Goal: Task Accomplishment & Management: Manage account settings

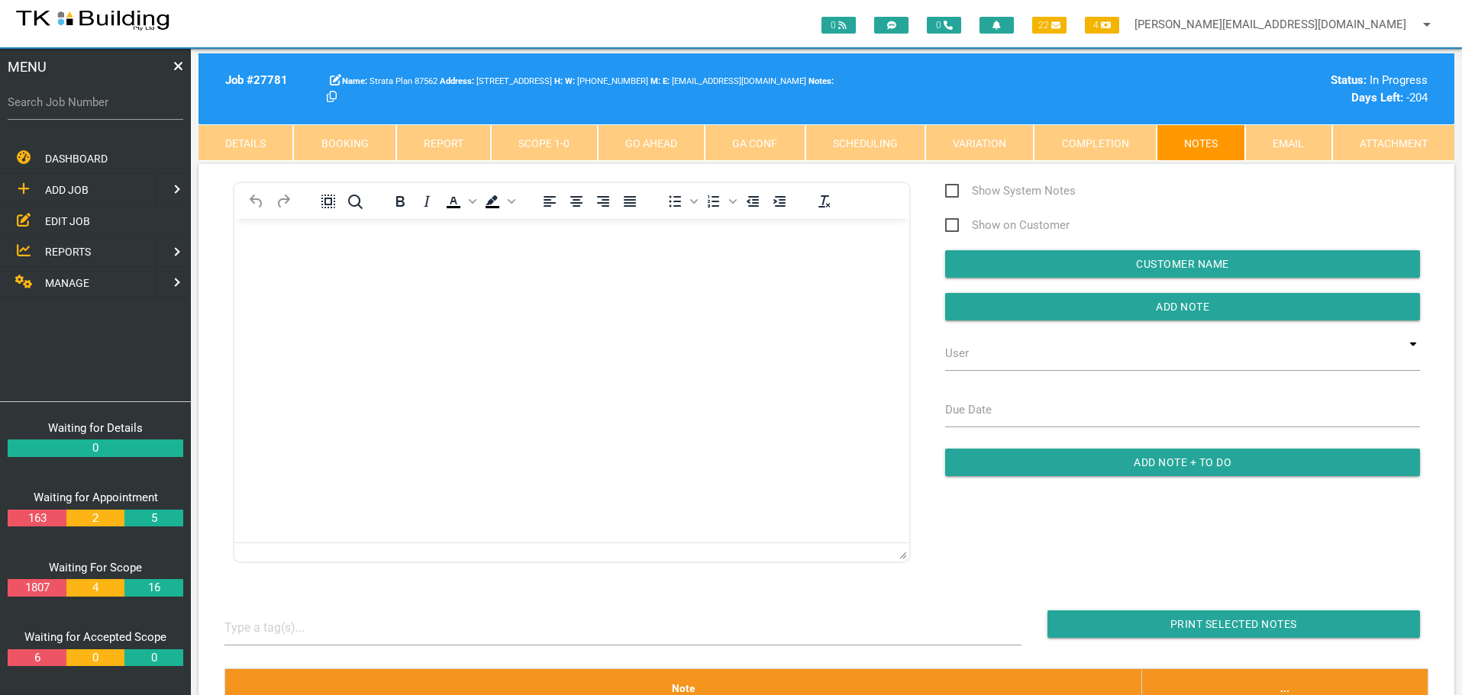
click at [574, 627] on div at bounding box center [622, 628] width 797 height 35
click at [75, 218] on span "EDIT JOB" at bounding box center [67, 221] width 45 height 12
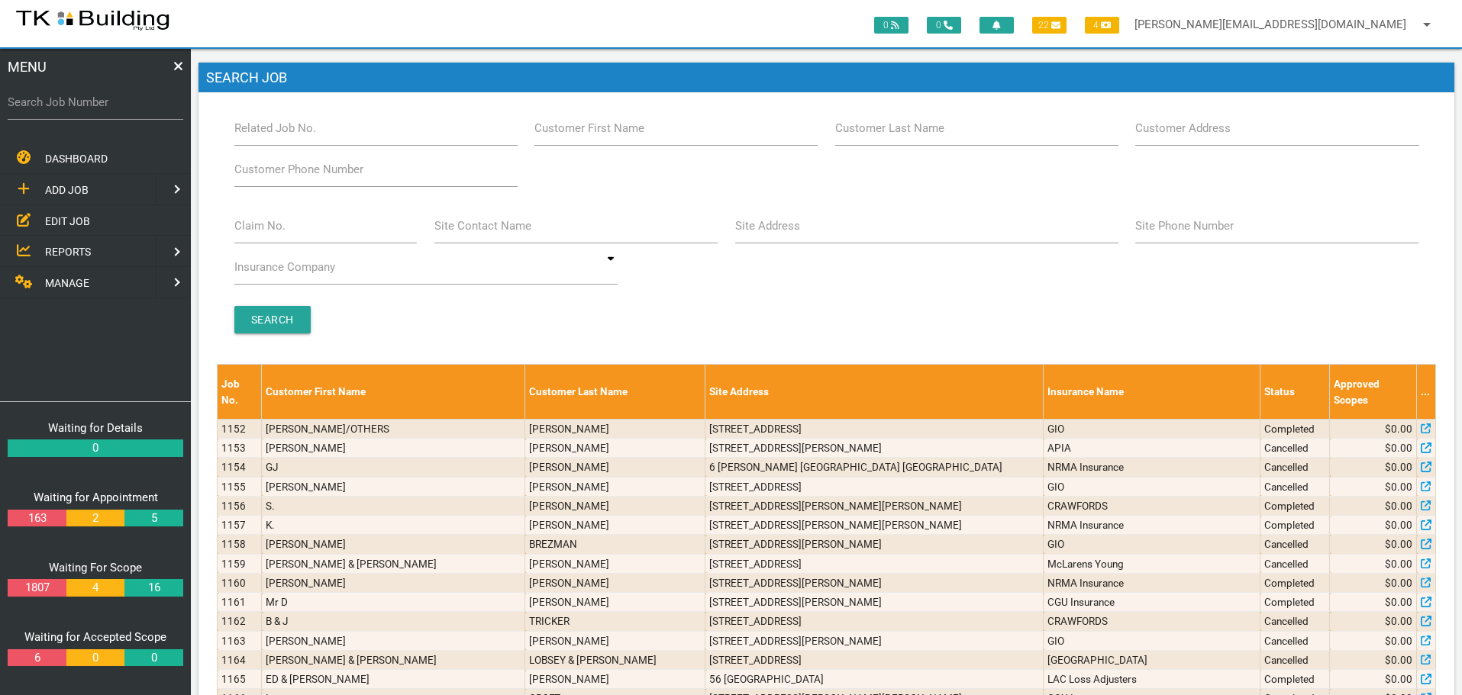
drag, startPoint x: 260, startPoint y: 231, endPoint x: 250, endPoint y: 237, distance: 11.0
click at [260, 231] on label "Claim No." at bounding box center [259, 227] width 51 height 18
click at [260, 231] on input "Claim No." at bounding box center [325, 225] width 183 height 35
type input "068242"
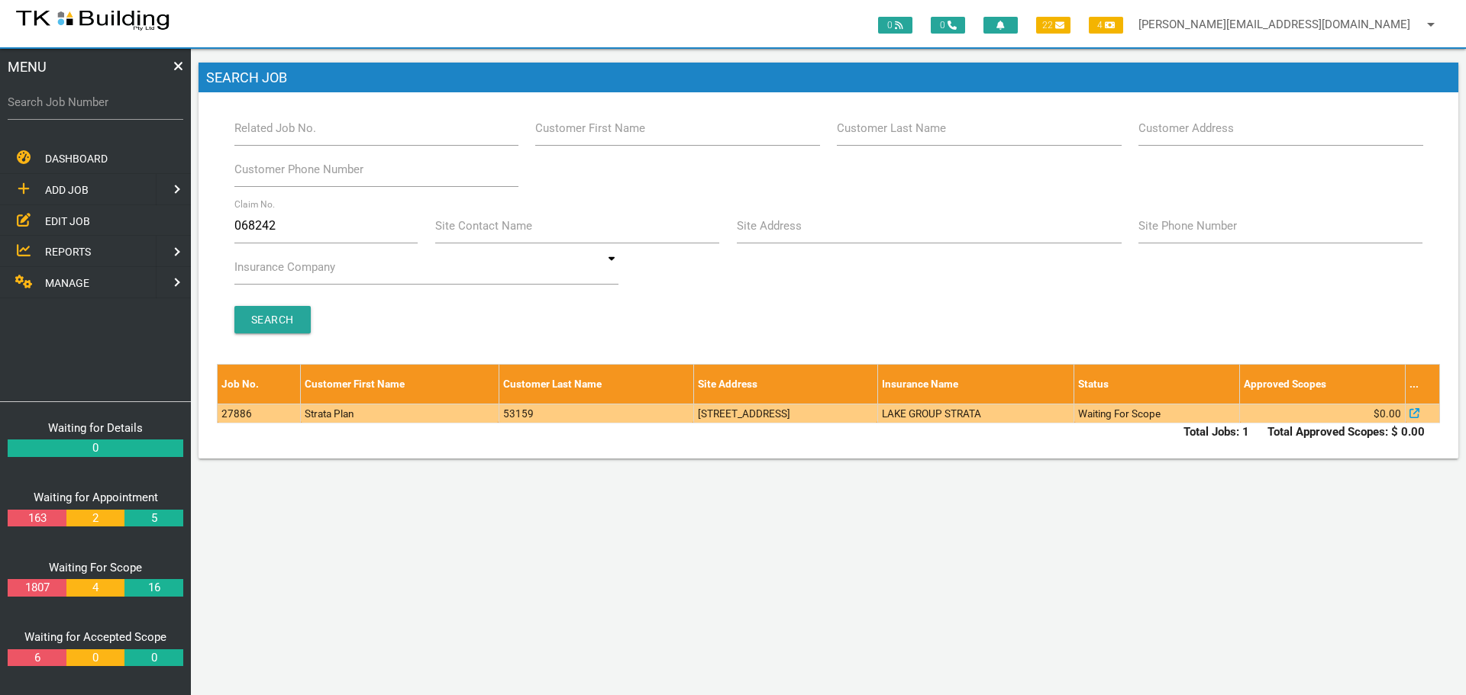
click at [569, 412] on td "53159" at bounding box center [595, 413] width 195 height 19
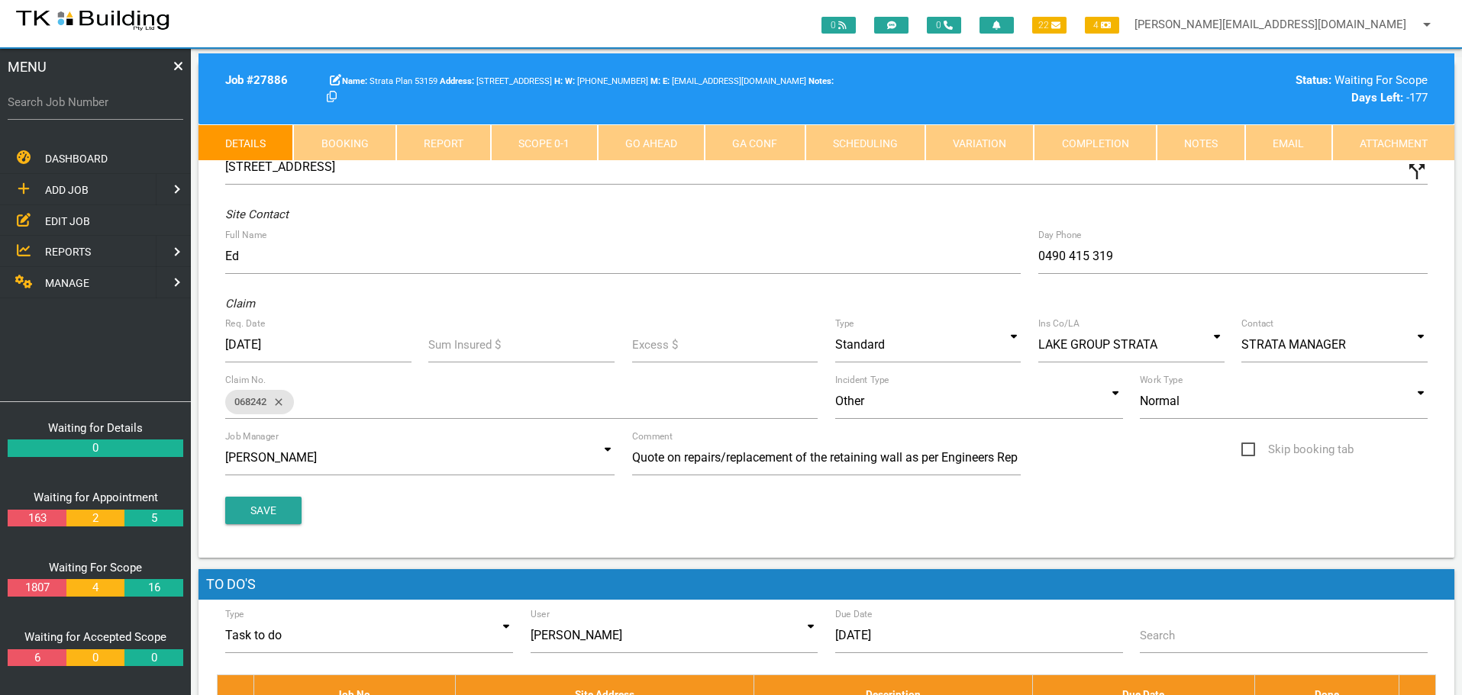
click at [1192, 140] on link "Notes" at bounding box center [1200, 142] width 89 height 37
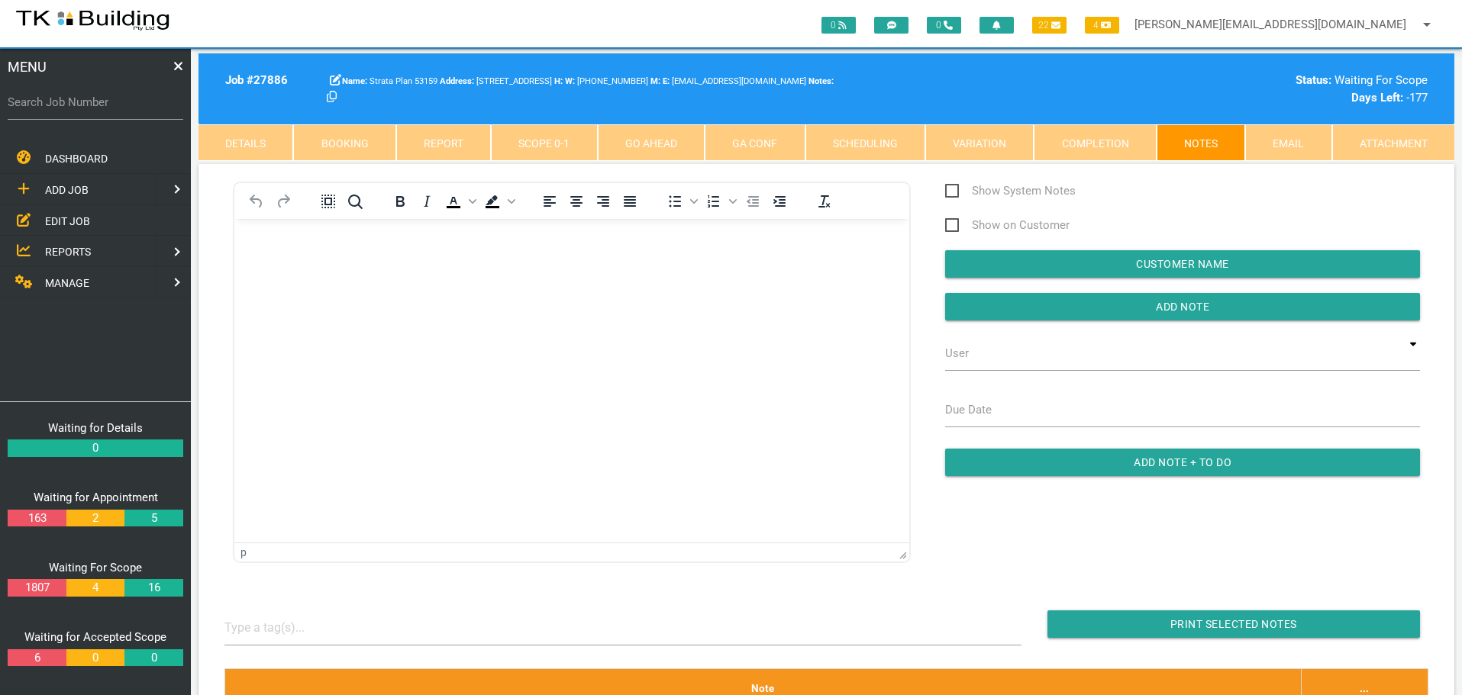
click at [279, 271] on body "Rich Text Area. Press ALT-0 for help." at bounding box center [571, 262] width 675 height 50
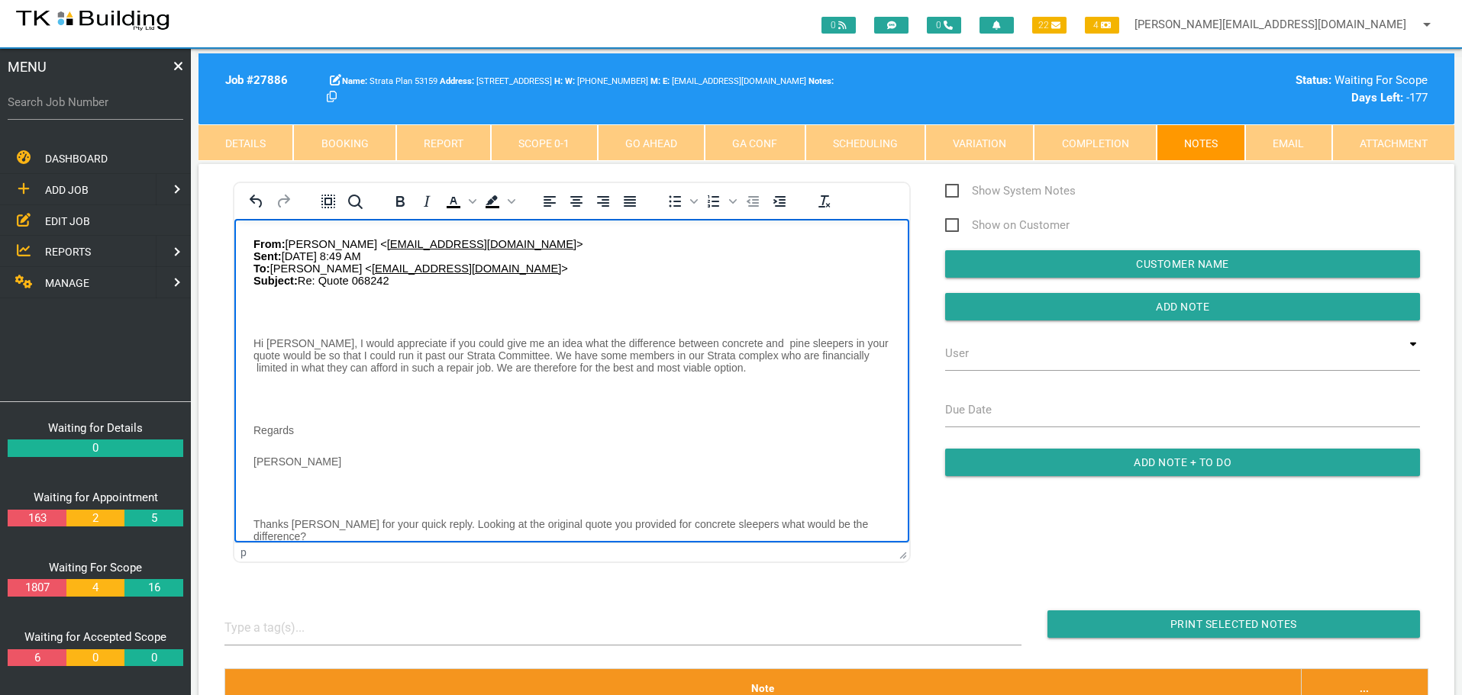
scroll to position [56, 0]
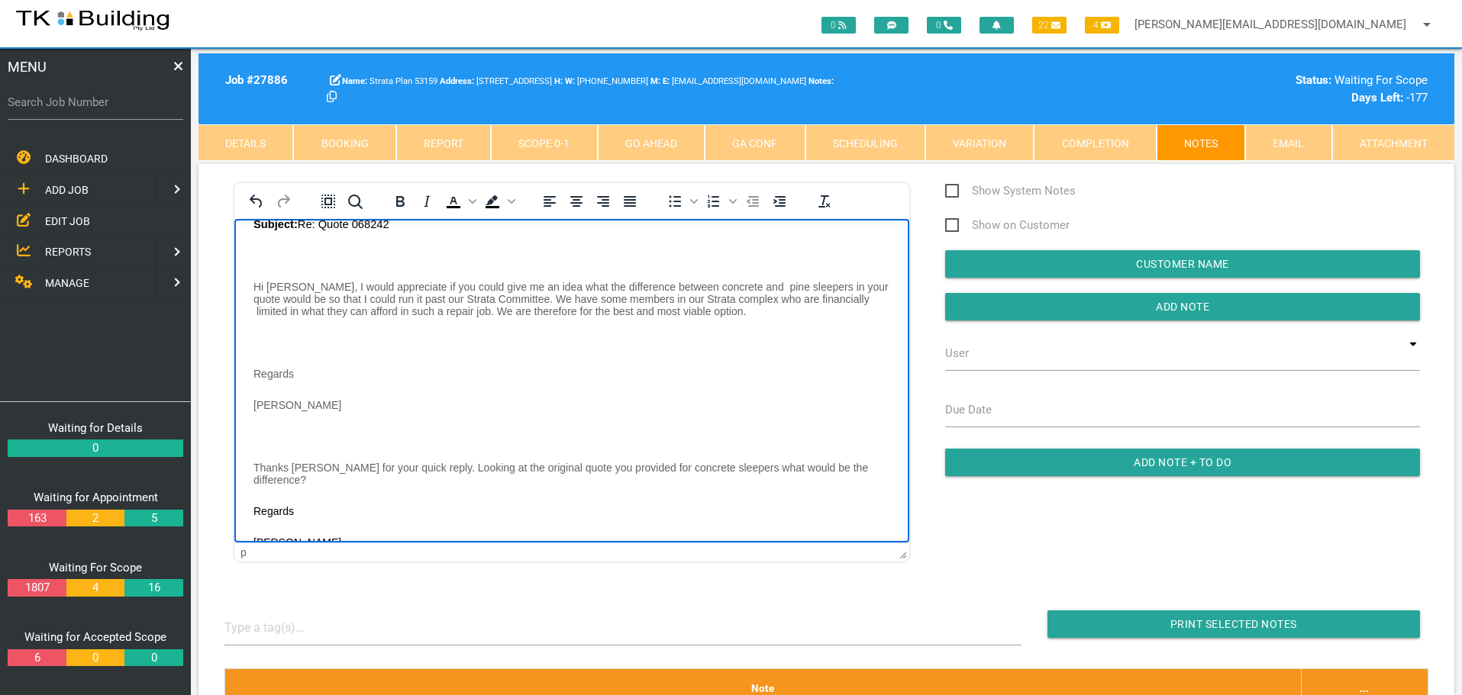
click at [266, 249] on body "From: [PERSON_NAME] < [EMAIL_ADDRESS][DOMAIN_NAME] > Sent: [DATE] 8:49 AM To: […" at bounding box center [571, 383] width 675 height 405
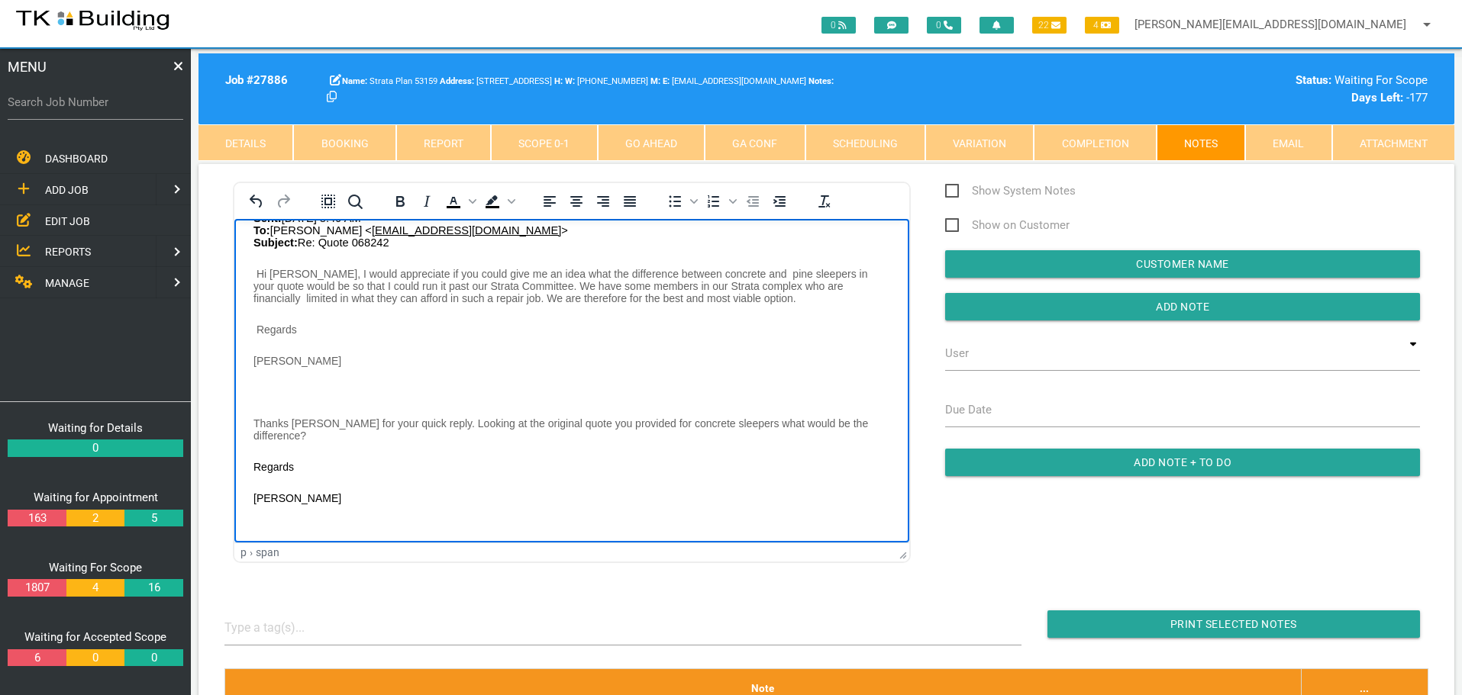
click at [263, 308] on body "From: [PERSON_NAME] < [EMAIL_ADDRESS][DOMAIN_NAME] > Sent: [DATE] 8:49 AM To: […" at bounding box center [571, 370] width 675 height 343
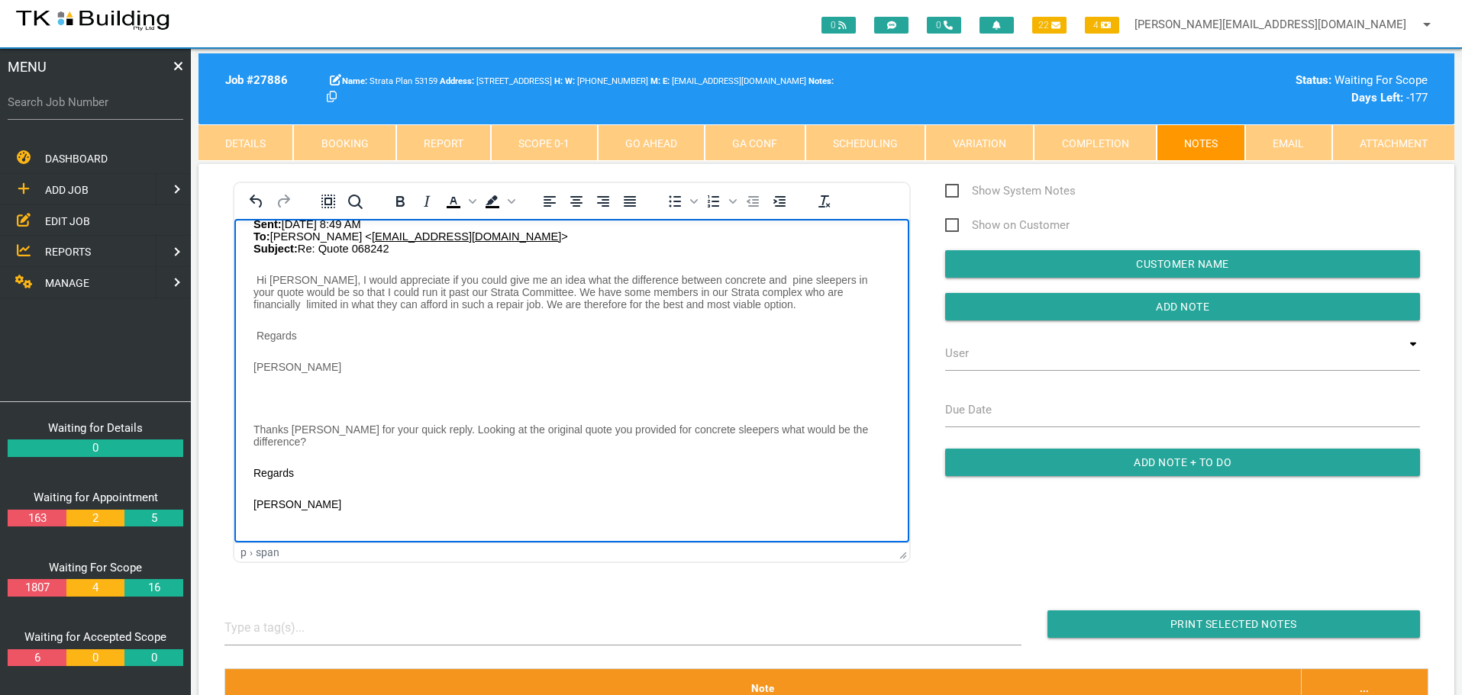
click at [266, 392] on body "From: [PERSON_NAME] < [EMAIL_ADDRESS][DOMAIN_NAME] > Sent: [DATE] 8:49 AM To: […" at bounding box center [571, 376] width 675 height 343
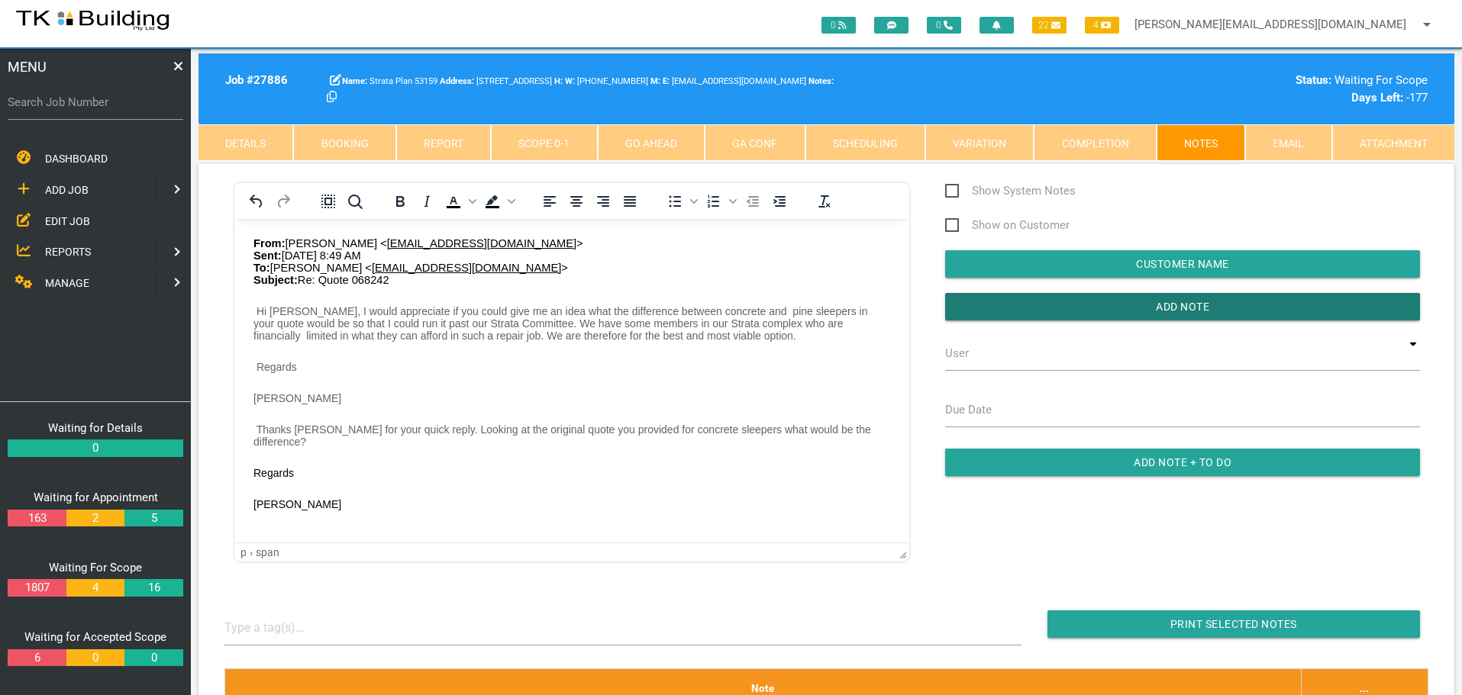
drag, startPoint x: 1024, startPoint y: 313, endPoint x: 922, endPoint y: 326, distance: 103.1
click at [996, 321] on div "Show System Notes Show on Customer Customer Name User TKB JobTracking [PERSON_N…" at bounding box center [1182, 337] width 509 height 310
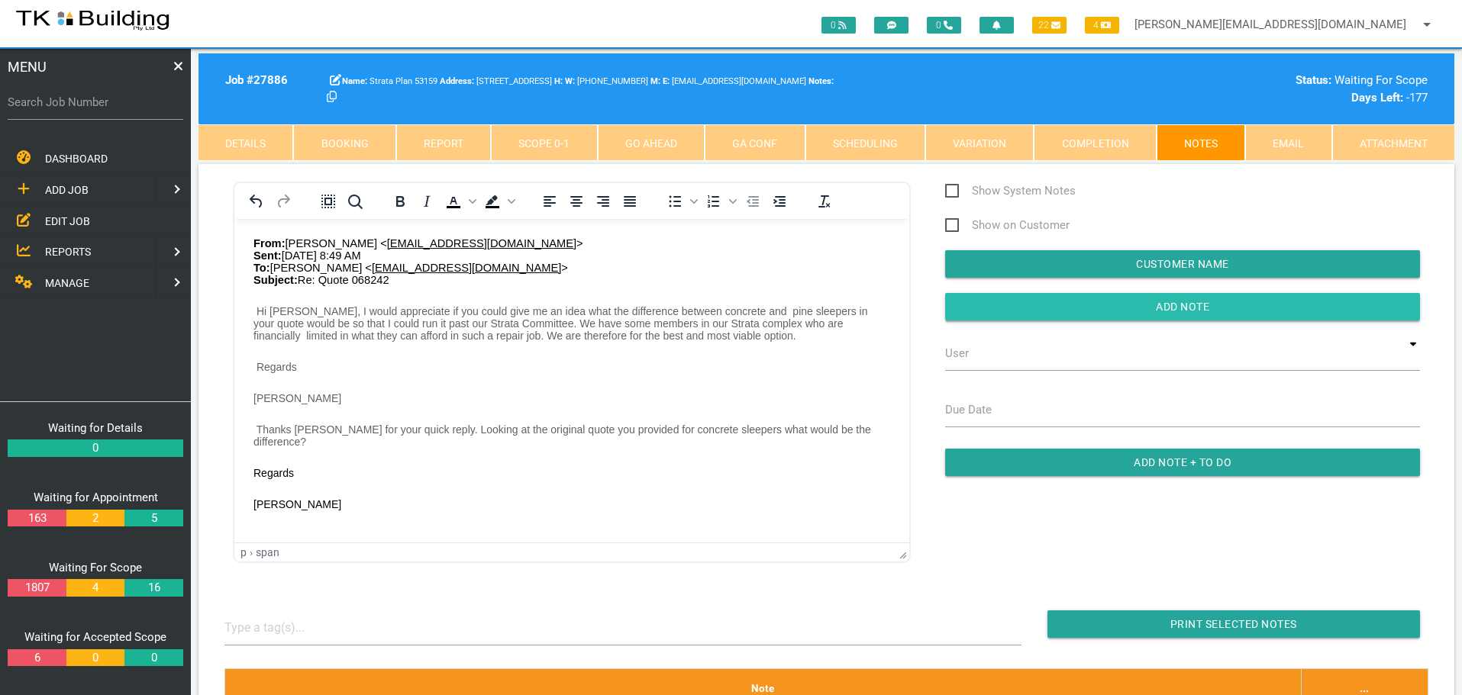
click at [1086, 305] on input "Add Note" at bounding box center [1182, 306] width 475 height 27
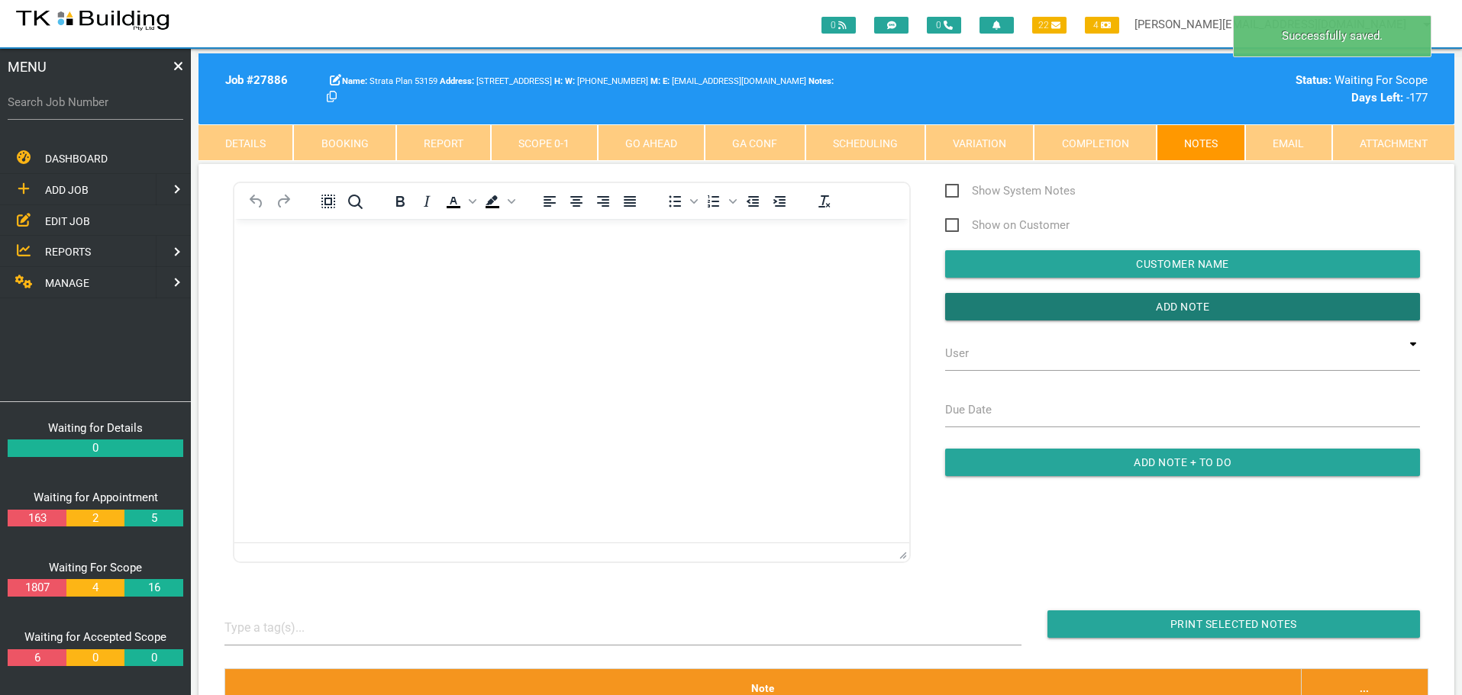
scroll to position [0, 0]
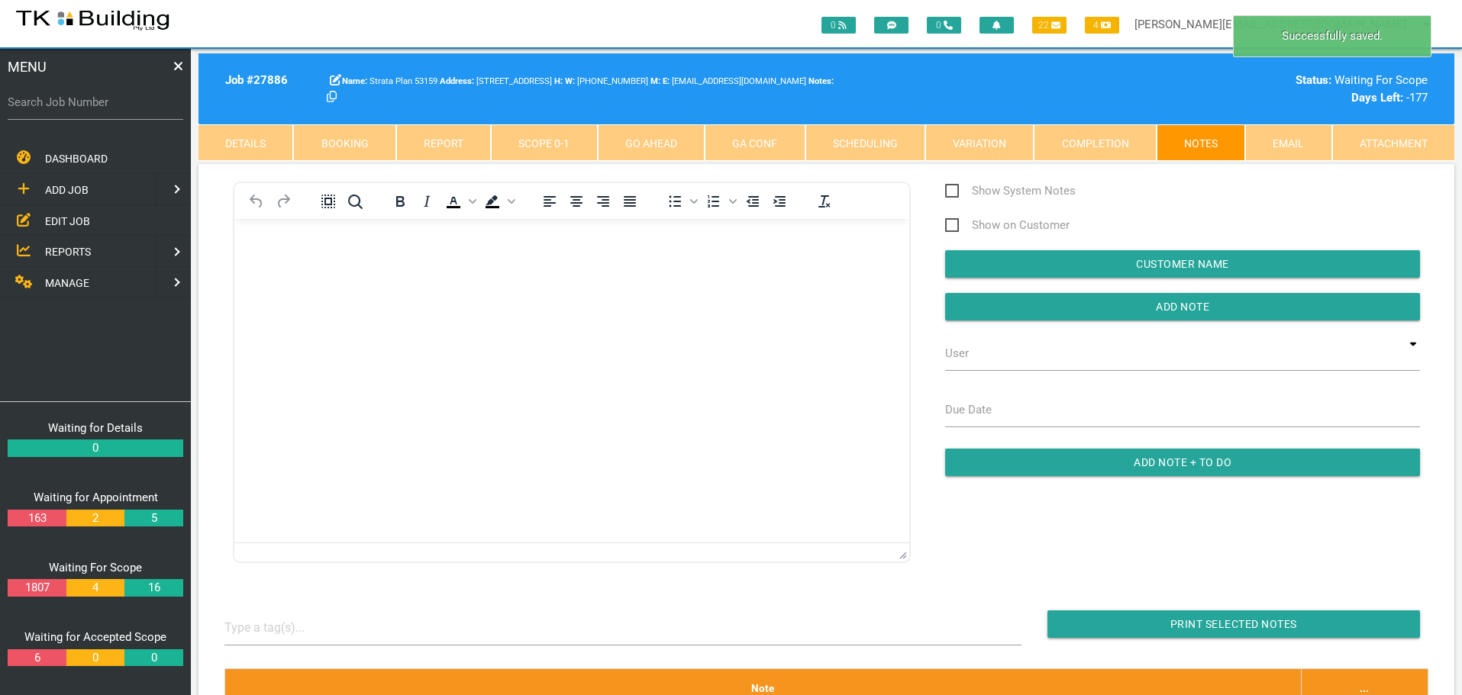
click at [285, 256] on body "Rich Text Area. Press ALT-0 for help." at bounding box center [571, 262] width 675 height 50
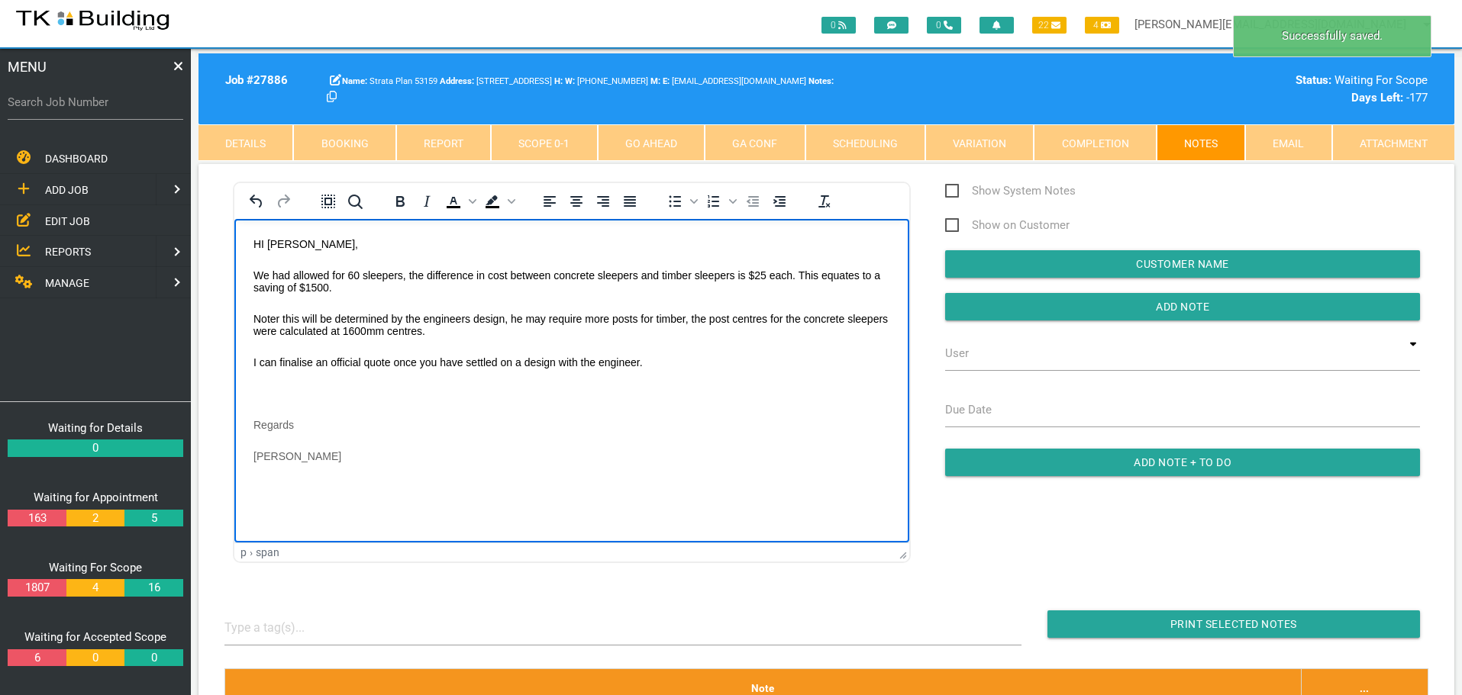
click at [267, 379] on body "HI [PERSON_NAME], We had allowed for 60 sleepers, the difference in cost betwee…" at bounding box center [571, 368] width 675 height 263
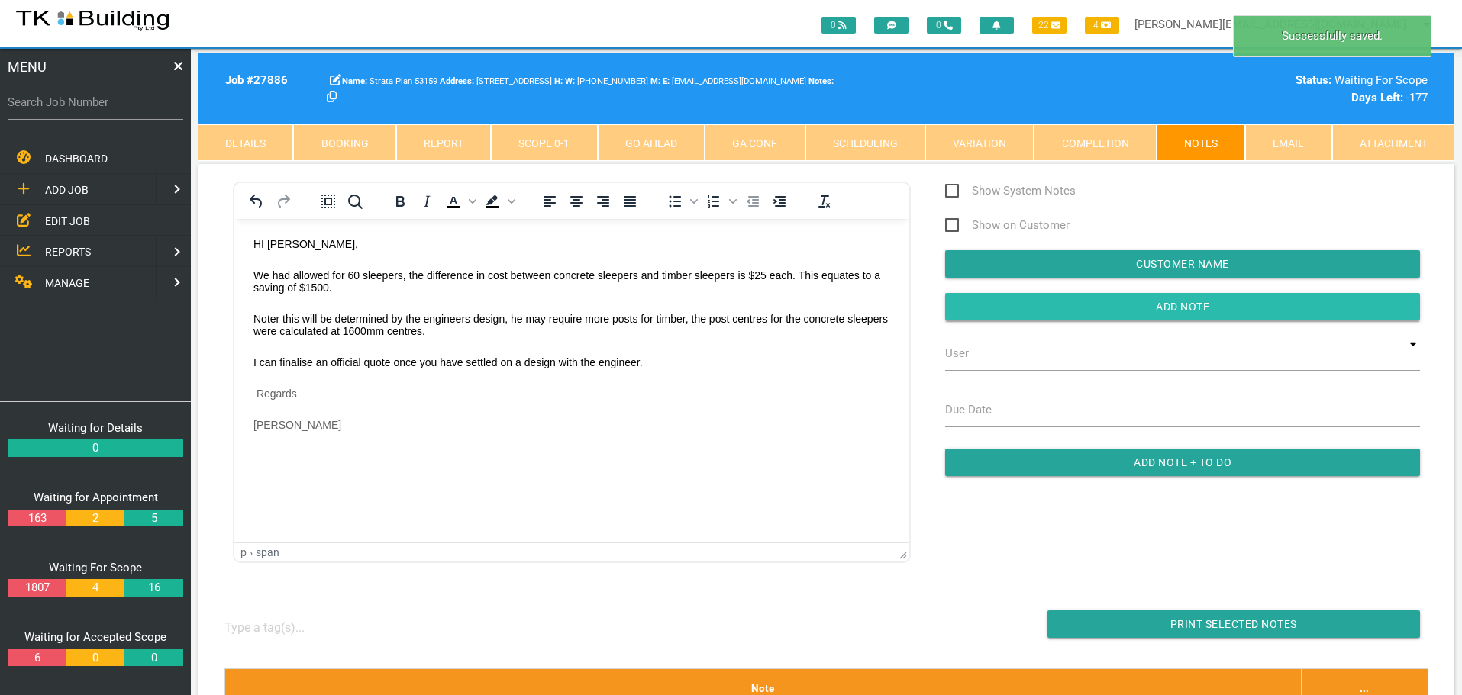
click at [1069, 309] on input "button" at bounding box center [1182, 306] width 475 height 27
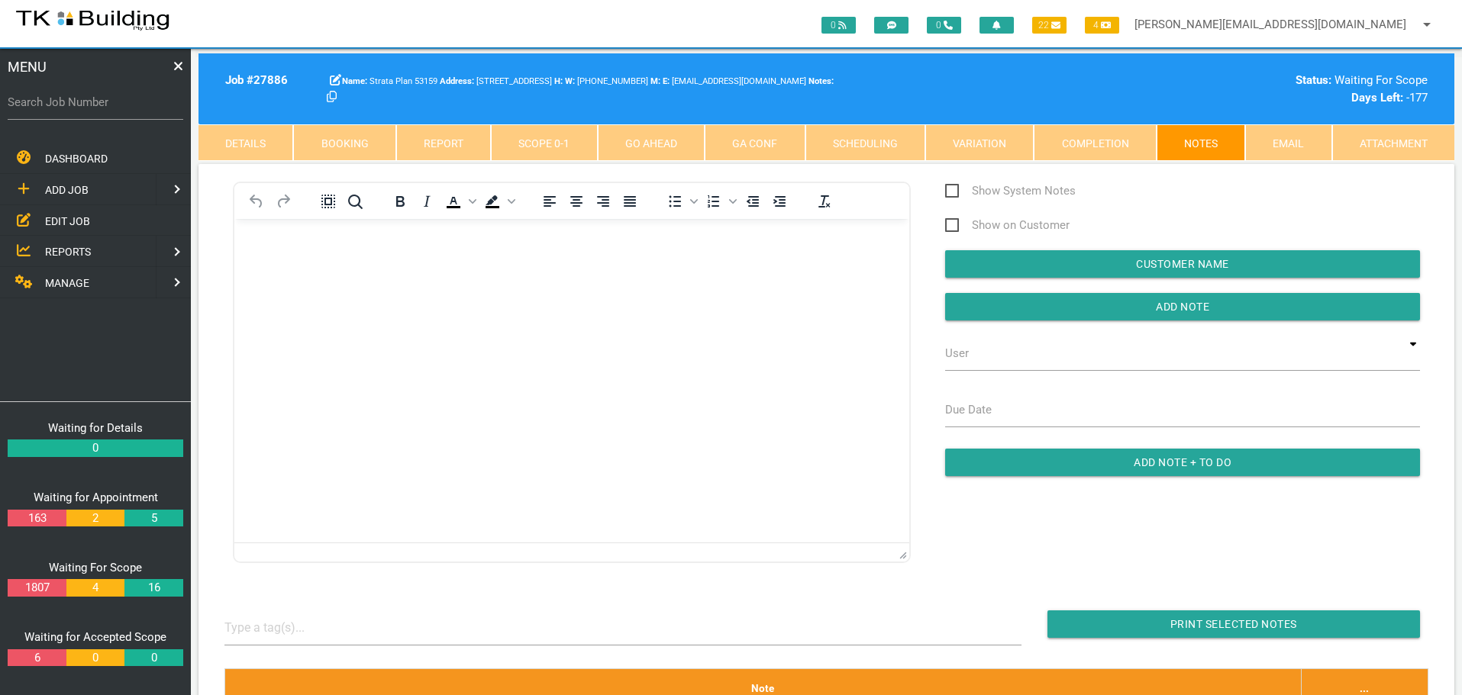
click at [54, 285] on span "MANAGE" at bounding box center [67, 283] width 44 height 12
click at [16, 156] on link at bounding box center [15, 158] width 31 height 31
click at [57, 248] on span "REPORTS" at bounding box center [68, 252] width 46 height 12
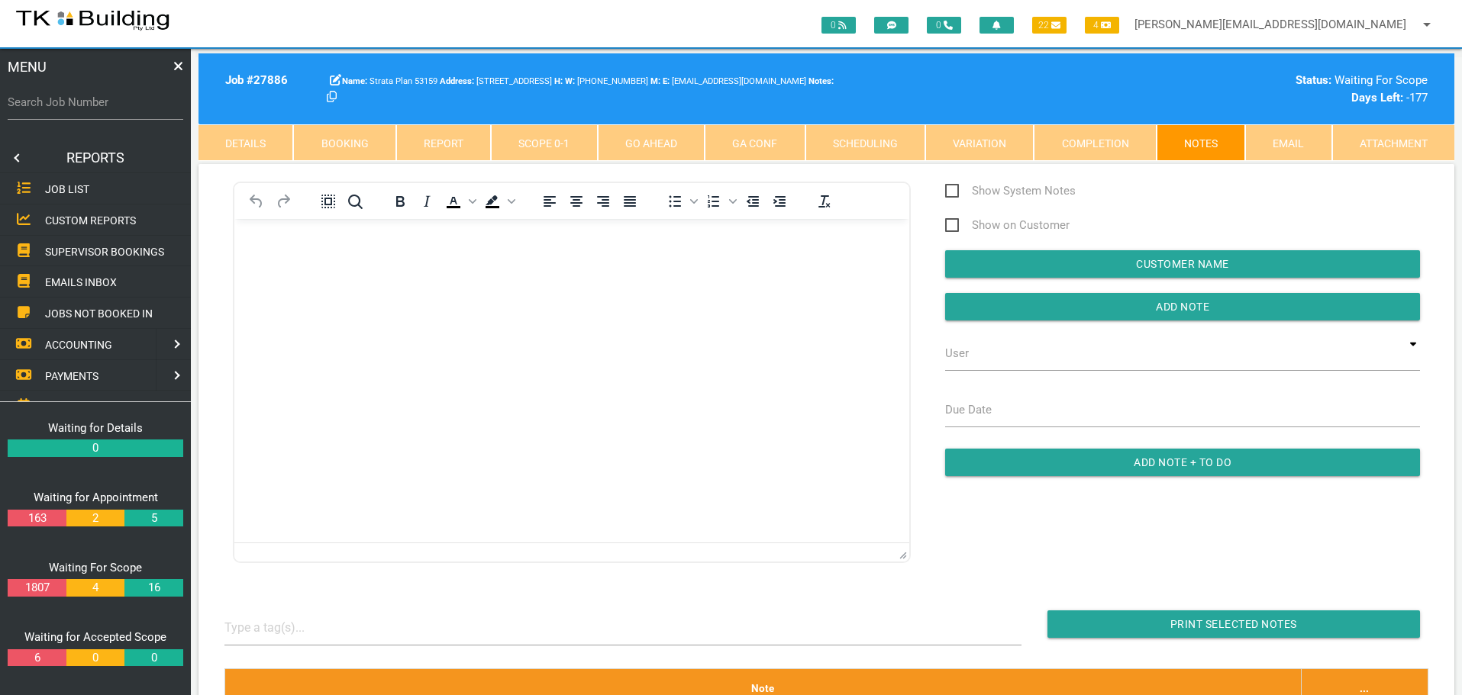
click at [57, 248] on span "SUPERVISOR BOOKINGS" at bounding box center [104, 251] width 119 height 12
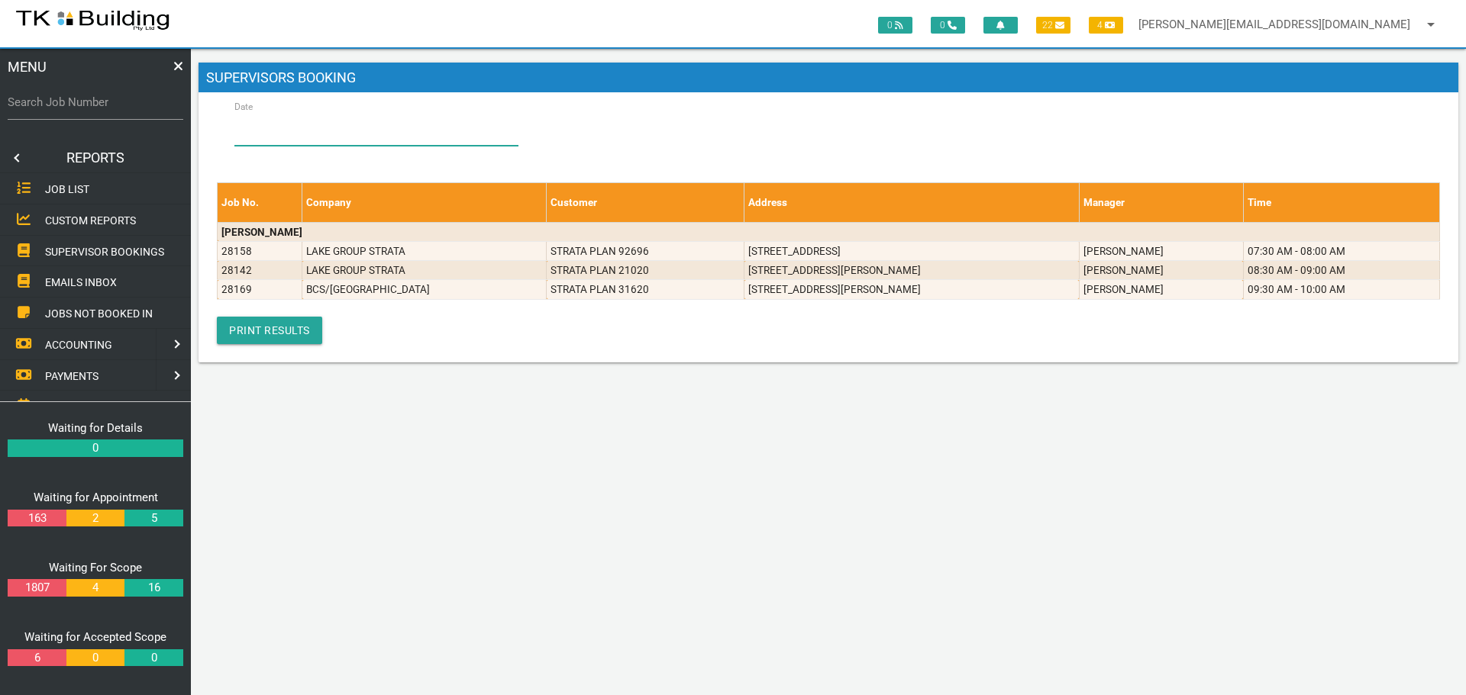
click at [315, 122] on input "Date" at bounding box center [376, 128] width 284 height 35
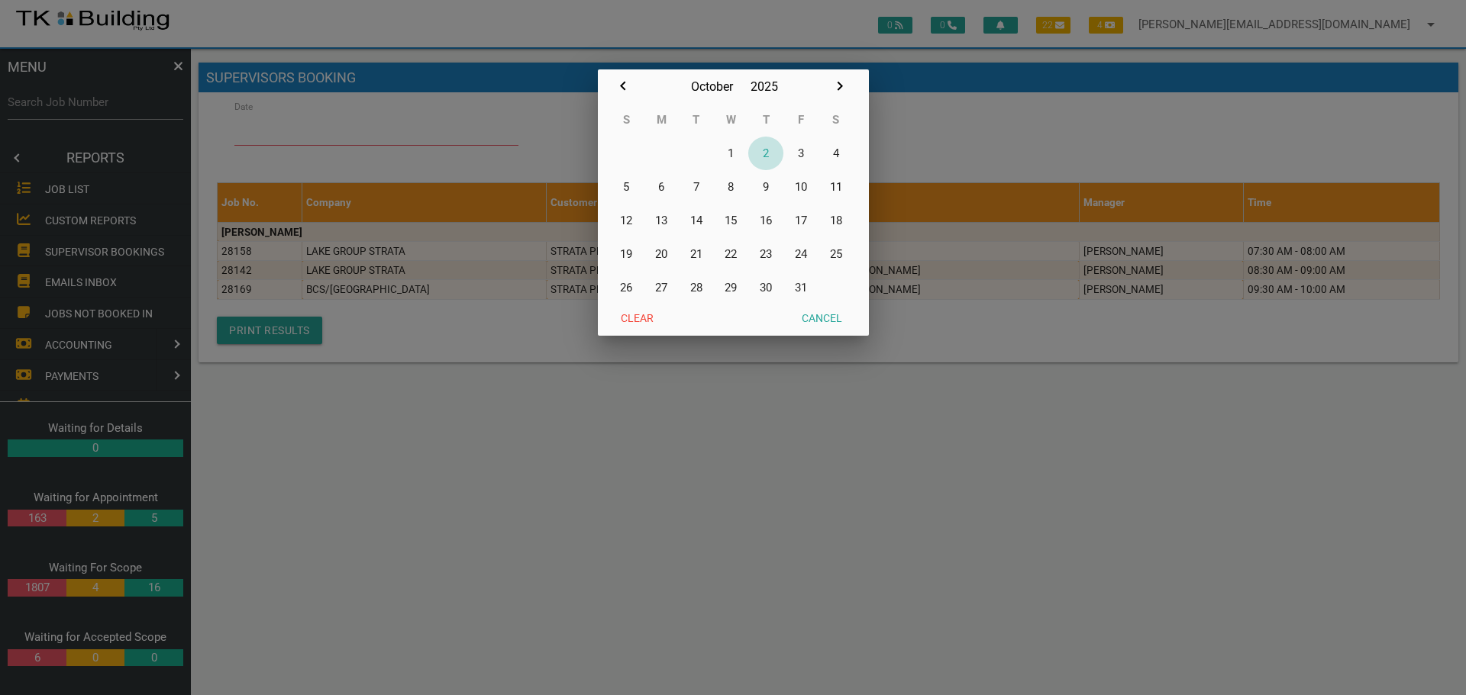
click at [768, 155] on button "2" at bounding box center [765, 154] width 35 height 34
type input "[DATE]"
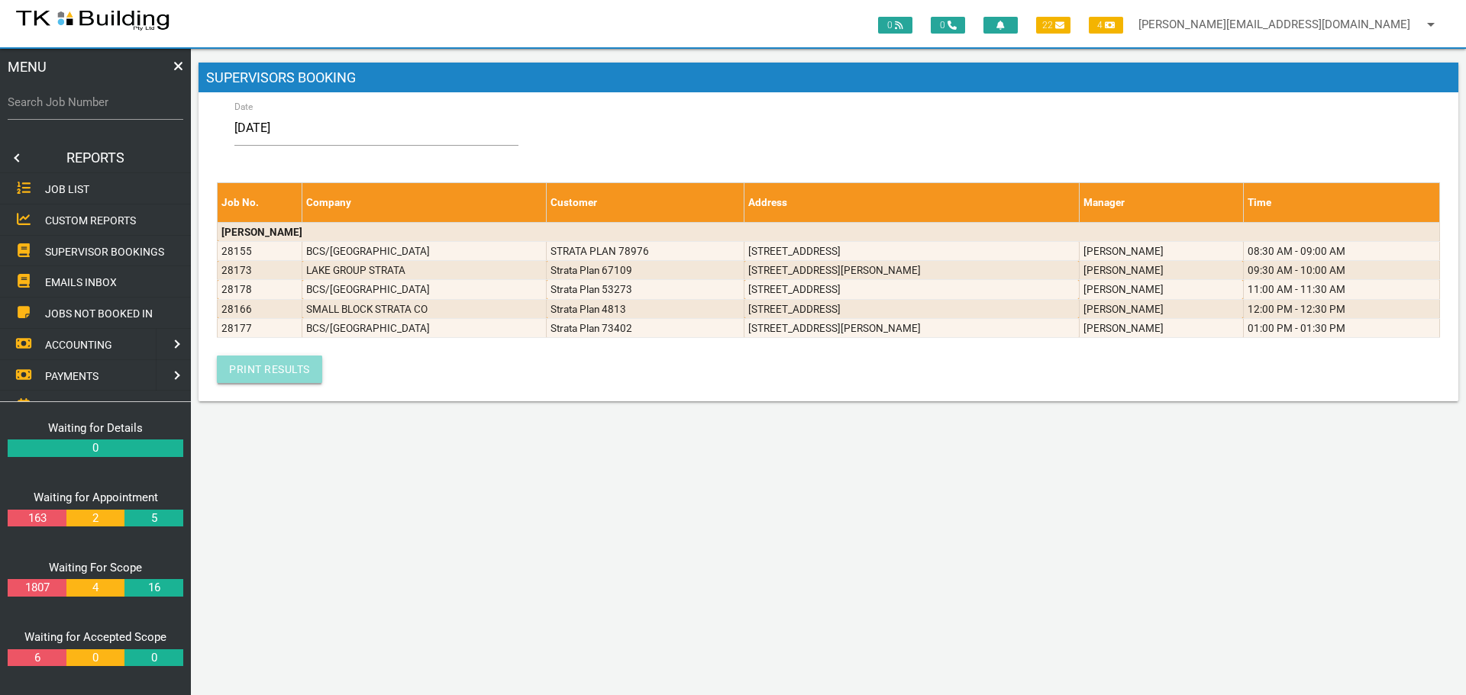
click at [261, 363] on link "Print Results" at bounding box center [269, 369] width 105 height 27
click at [15, 155] on link at bounding box center [15, 158] width 31 height 31
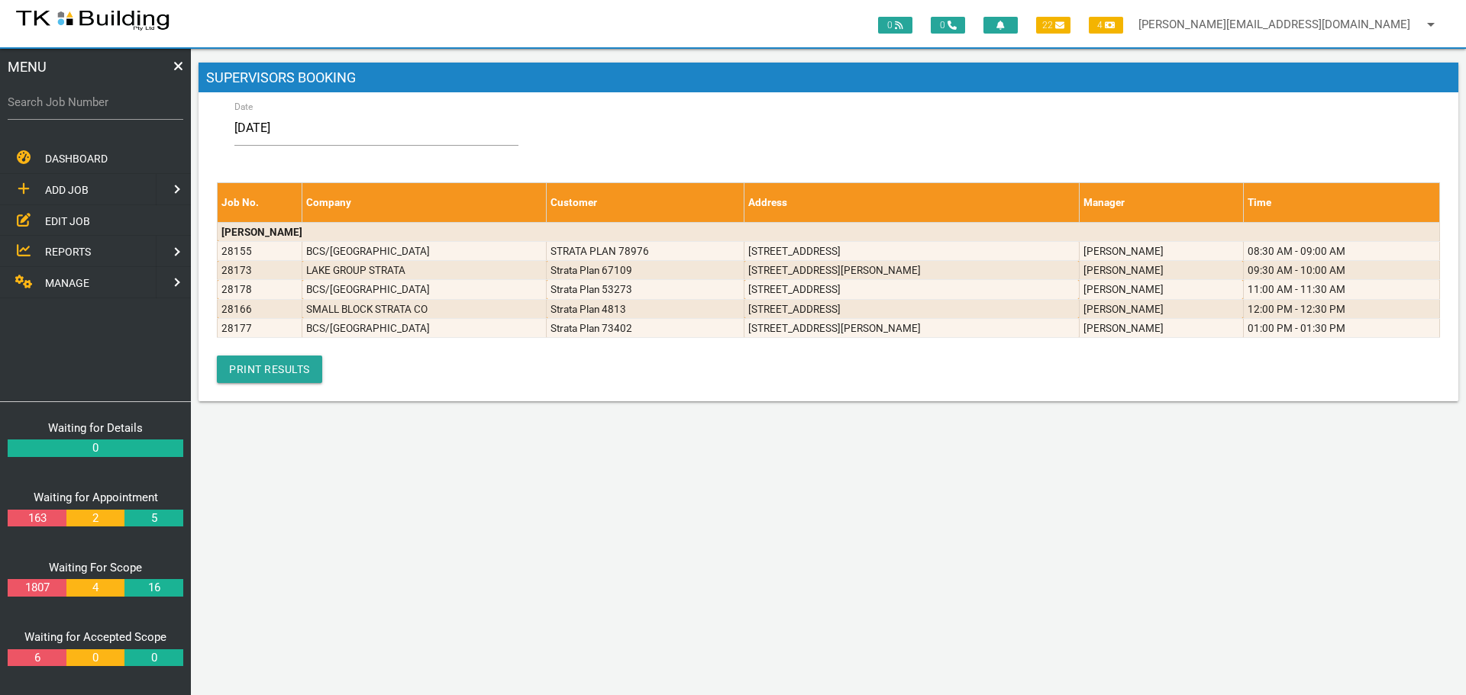
click at [56, 216] on span "EDIT JOB" at bounding box center [67, 221] width 45 height 12
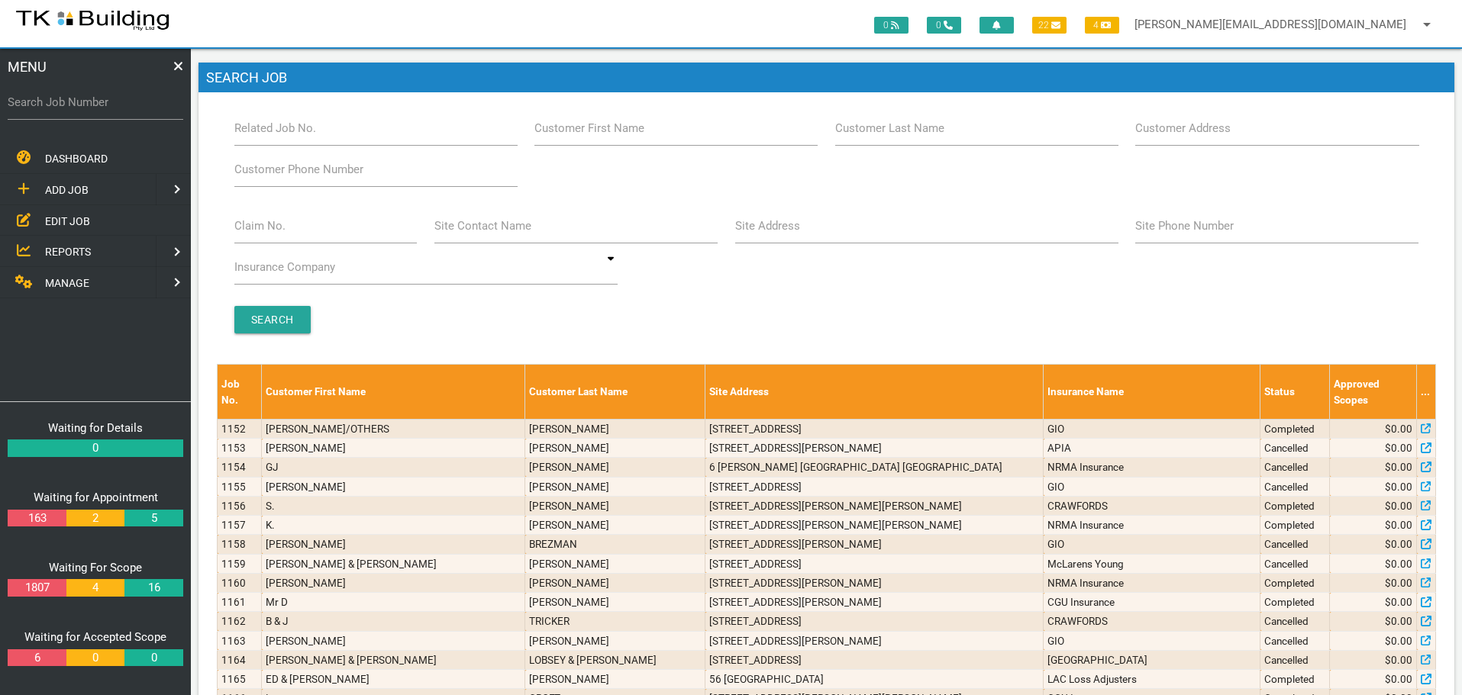
click at [764, 234] on label "Site Address" at bounding box center [767, 227] width 65 height 18
click at [764, 234] on input "Site Address" at bounding box center [926, 225] width 383 height 35
type input "2 Belmont"
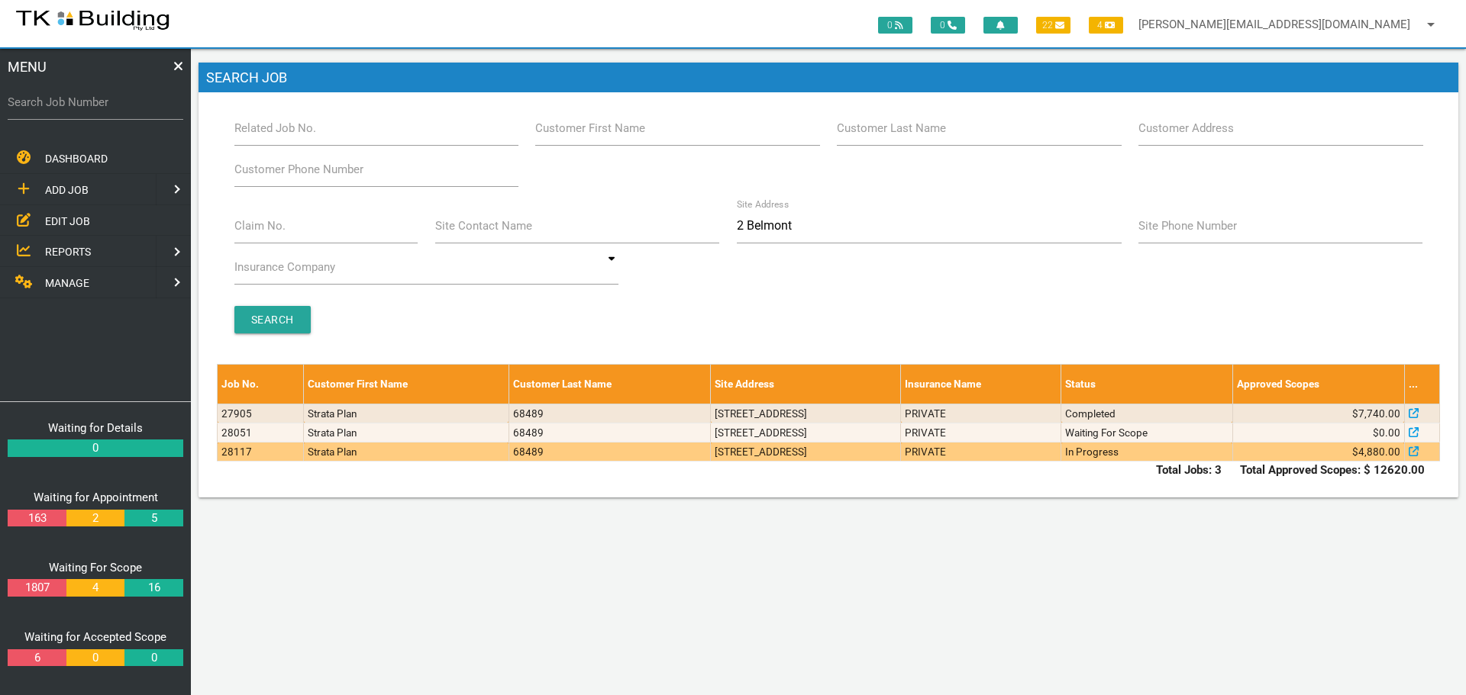
click at [876, 452] on td "[STREET_ADDRESS]" at bounding box center [806, 452] width 190 height 19
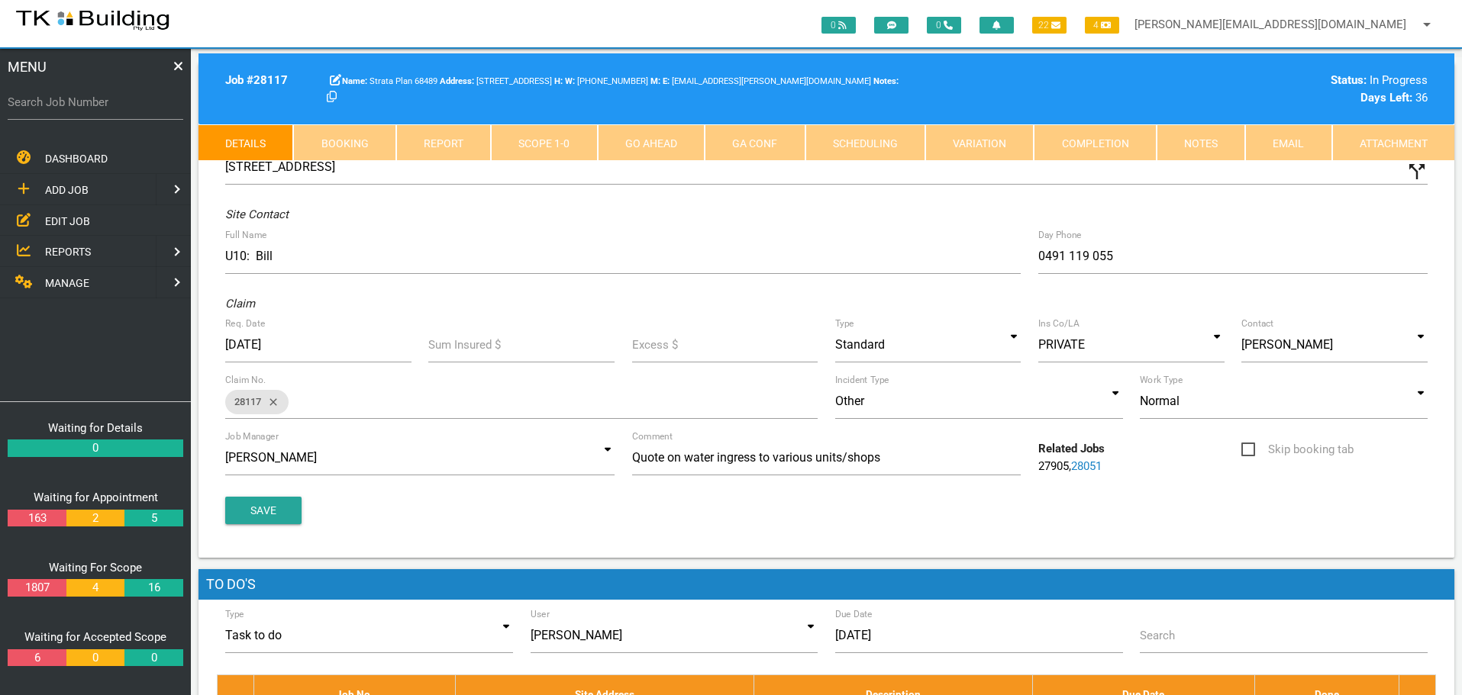
click at [548, 142] on link "Scope 1 - 0" at bounding box center [544, 142] width 106 height 37
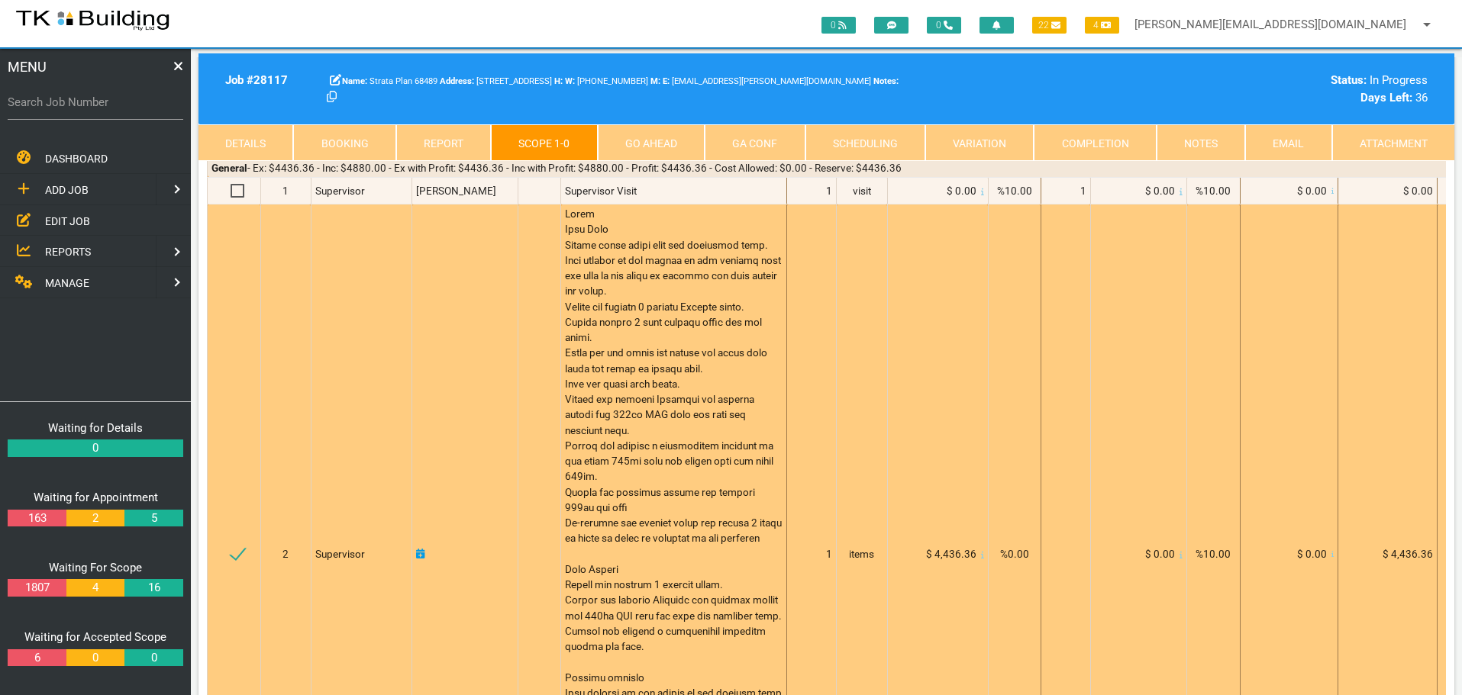
scroll to position [76, 0]
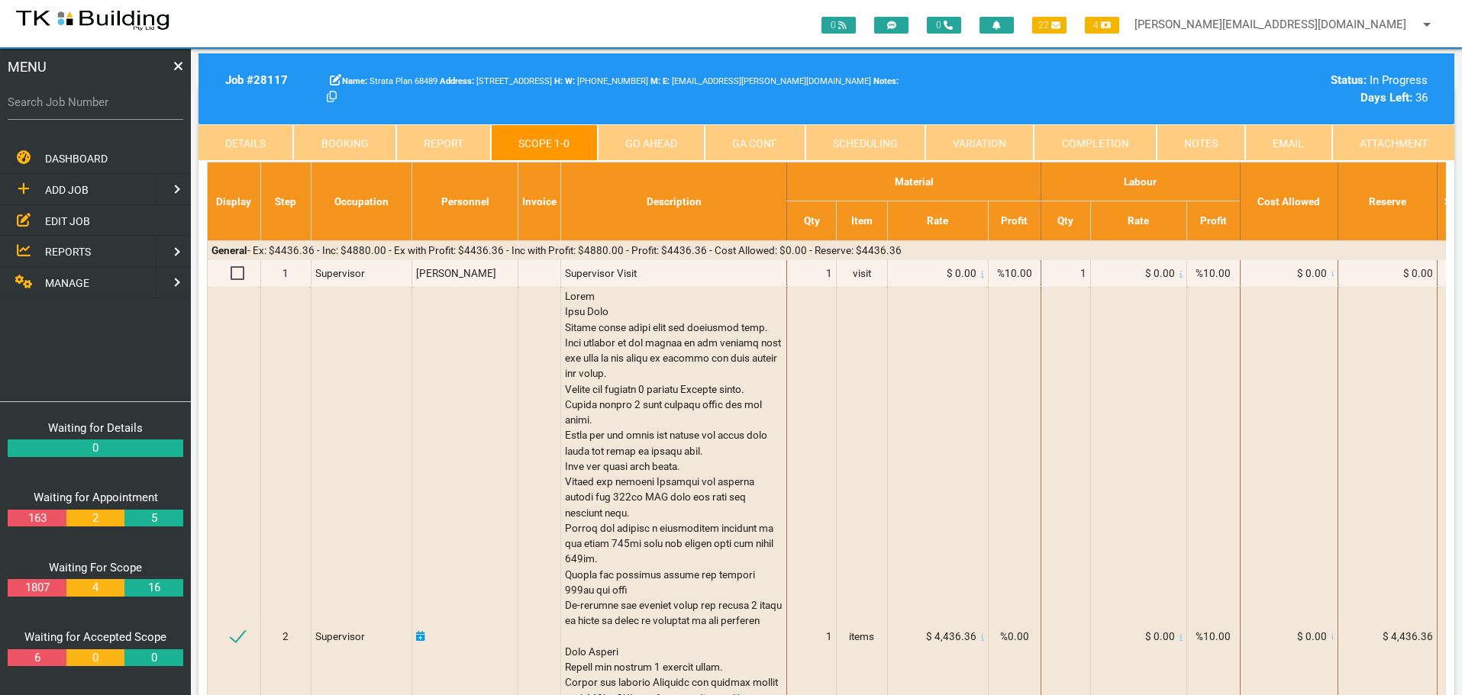
click at [266, 140] on link "Details" at bounding box center [245, 142] width 95 height 37
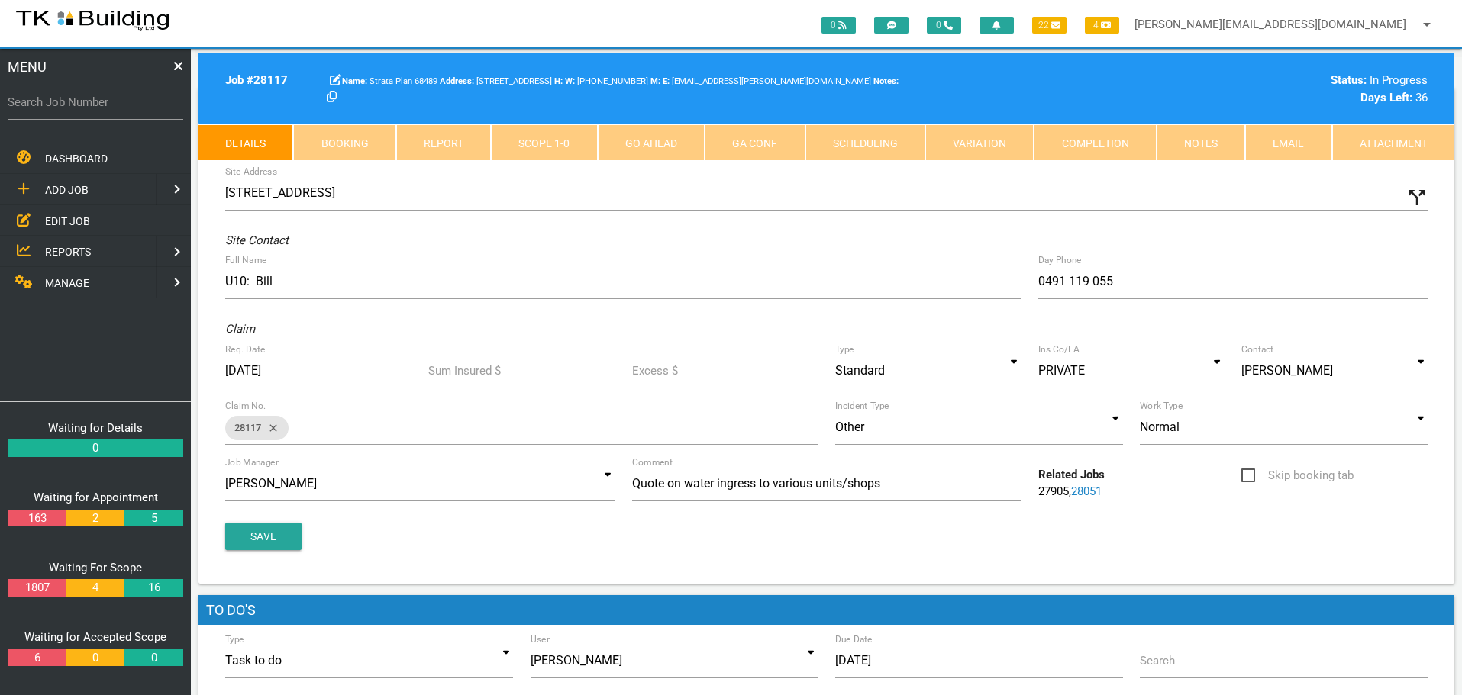
click at [1093, 491] on link "28051" at bounding box center [1086, 492] width 31 height 14
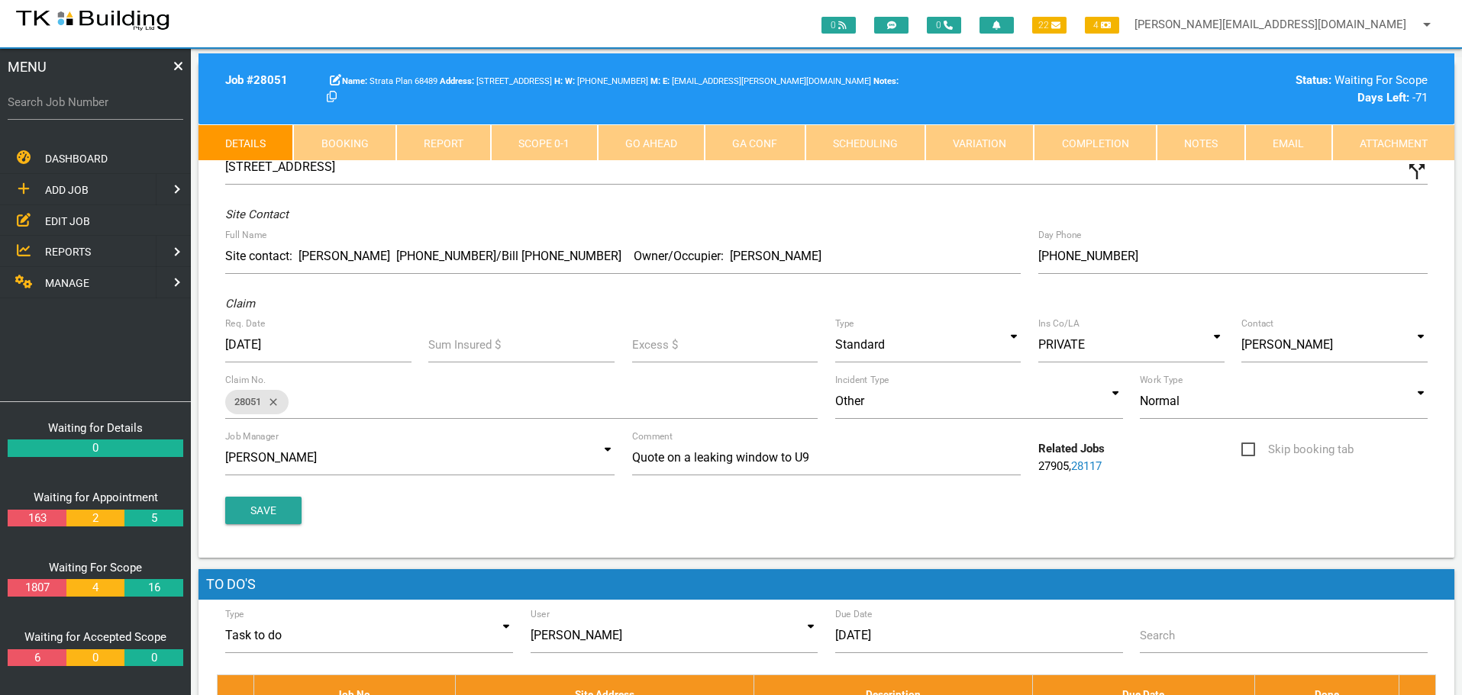
click at [1218, 139] on link "Notes" at bounding box center [1200, 142] width 89 height 37
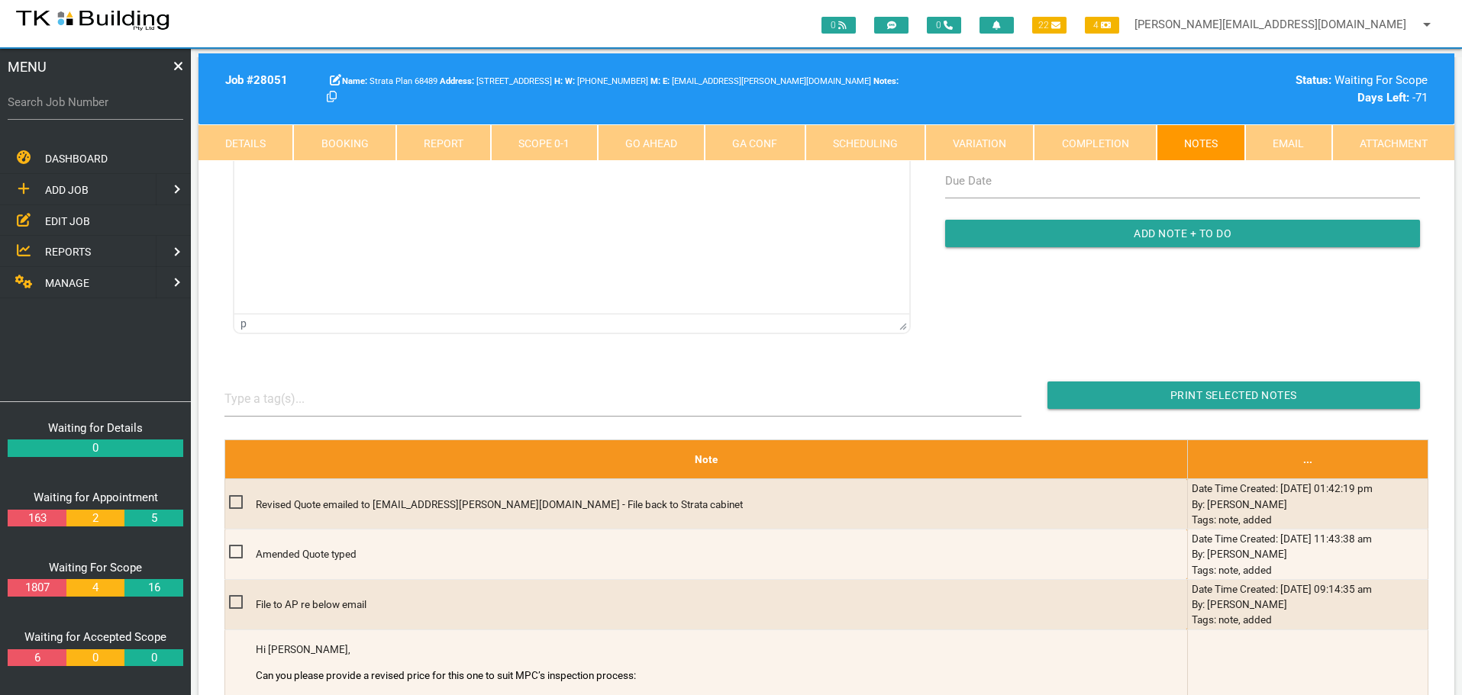
scroll to position [305, 0]
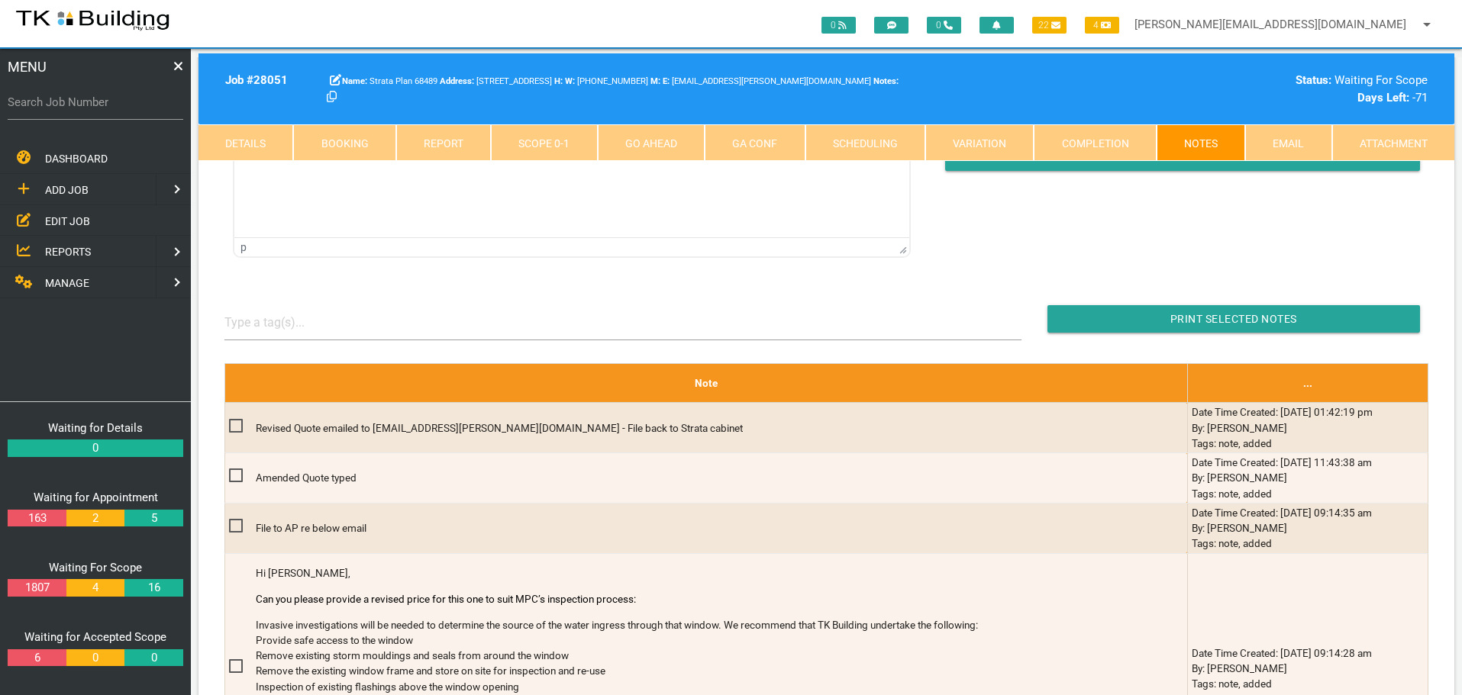
click at [63, 252] on span "REPORTS" at bounding box center [68, 252] width 46 height 12
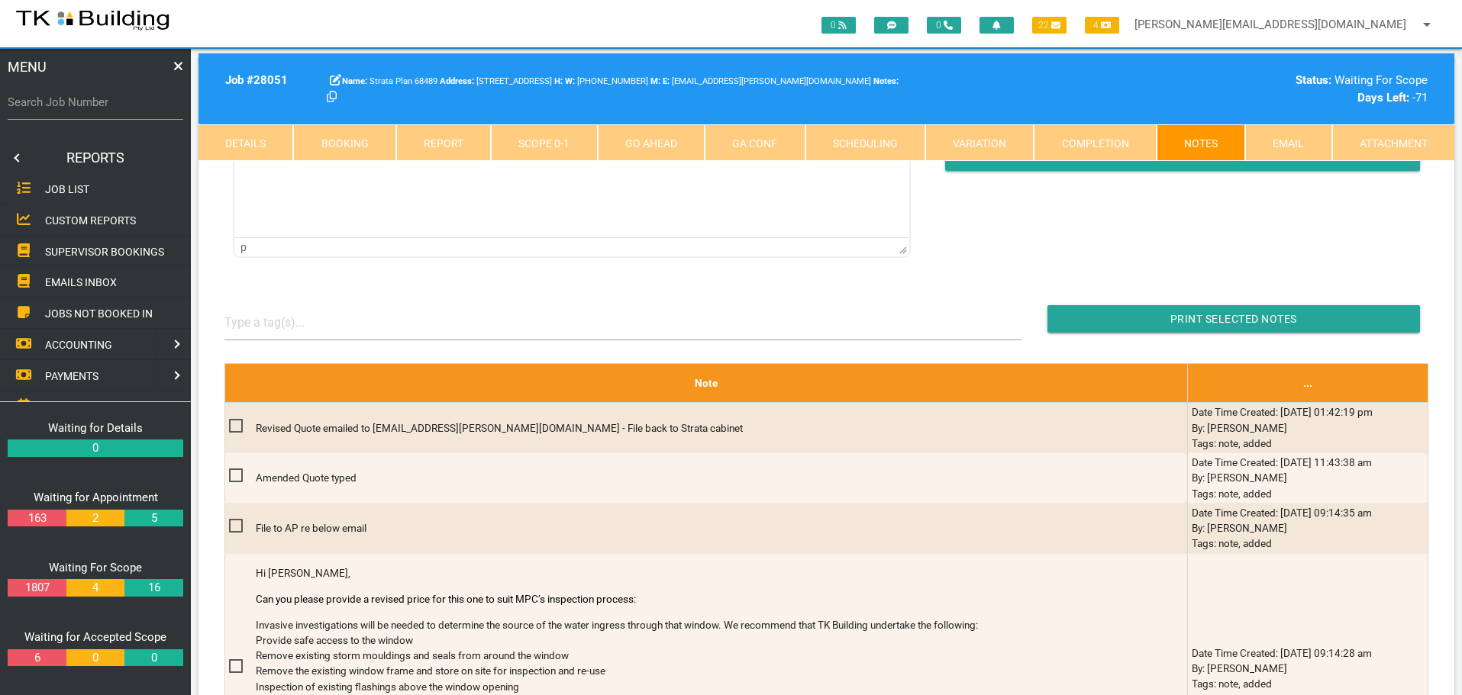
scroll to position [0, 0]
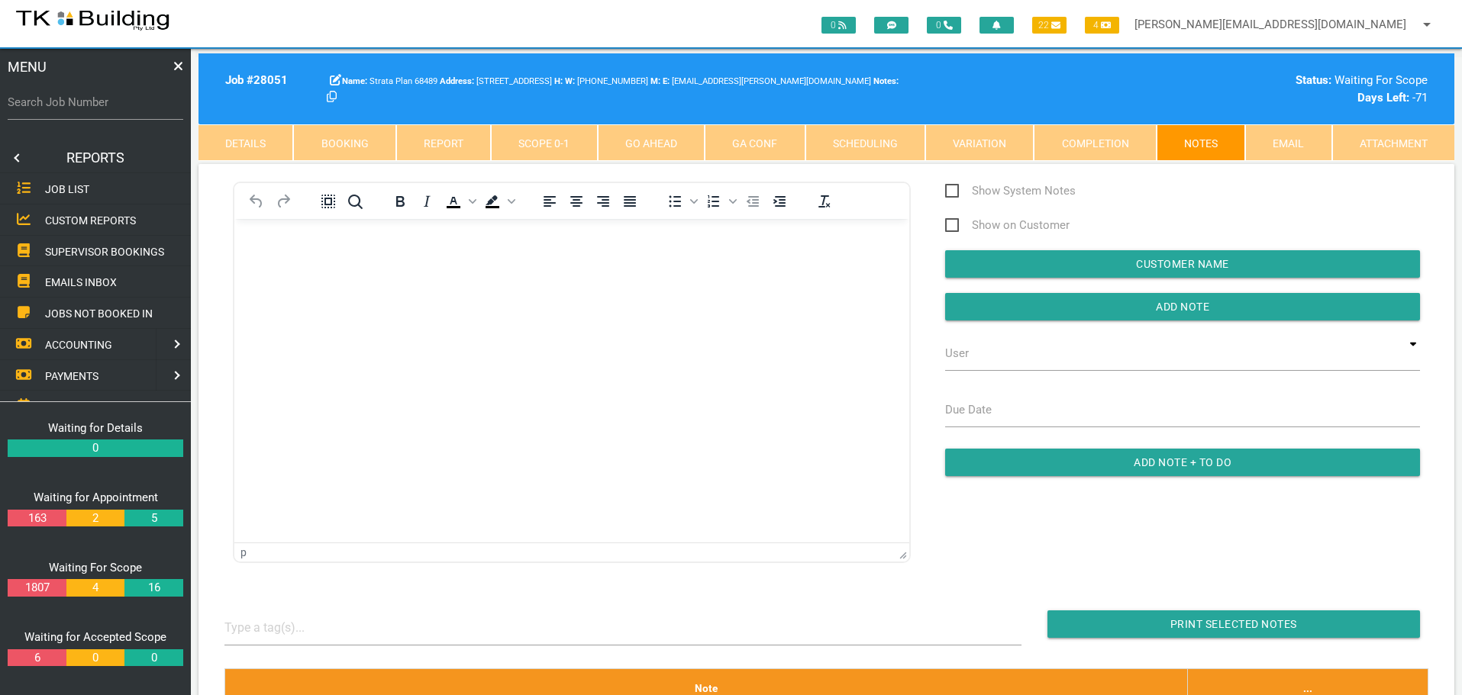
click at [107, 245] on span "SUPERVISOR BOOKINGS" at bounding box center [104, 251] width 119 height 12
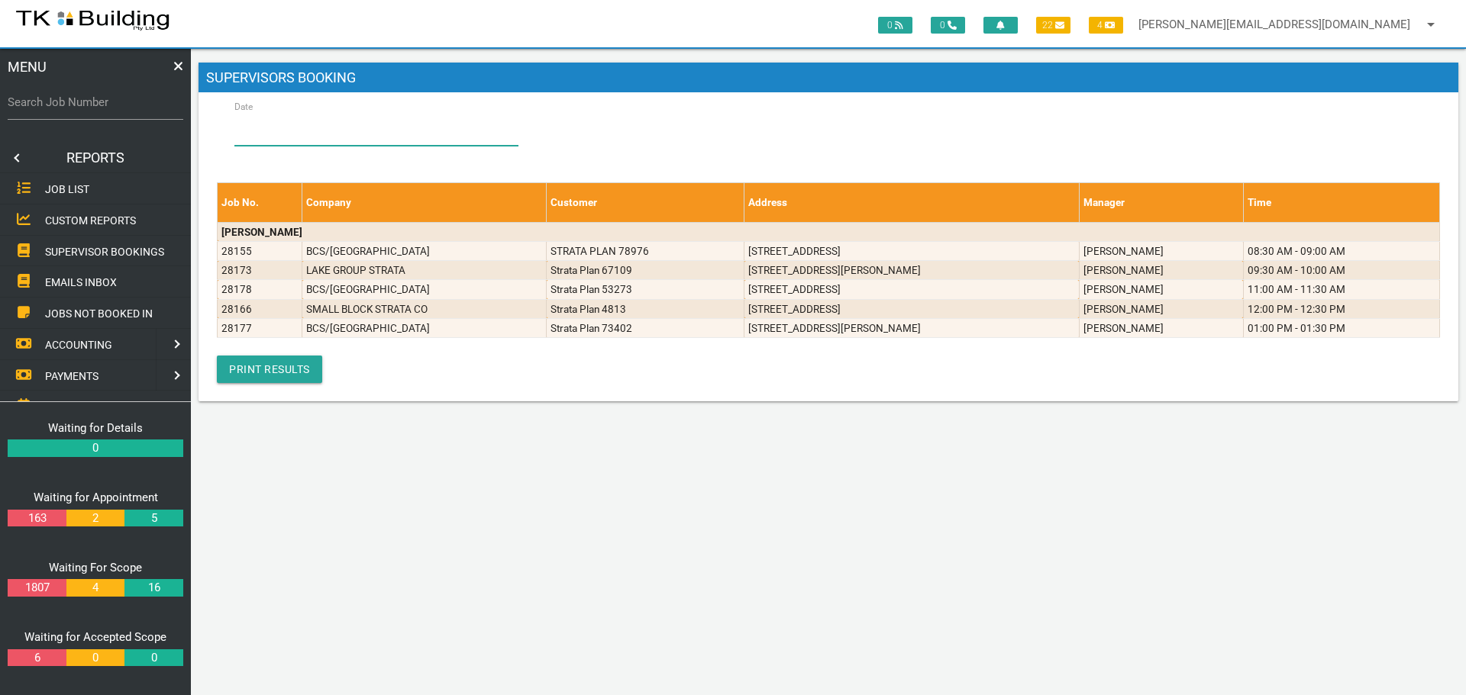
click at [412, 131] on input "Date" at bounding box center [376, 128] width 284 height 35
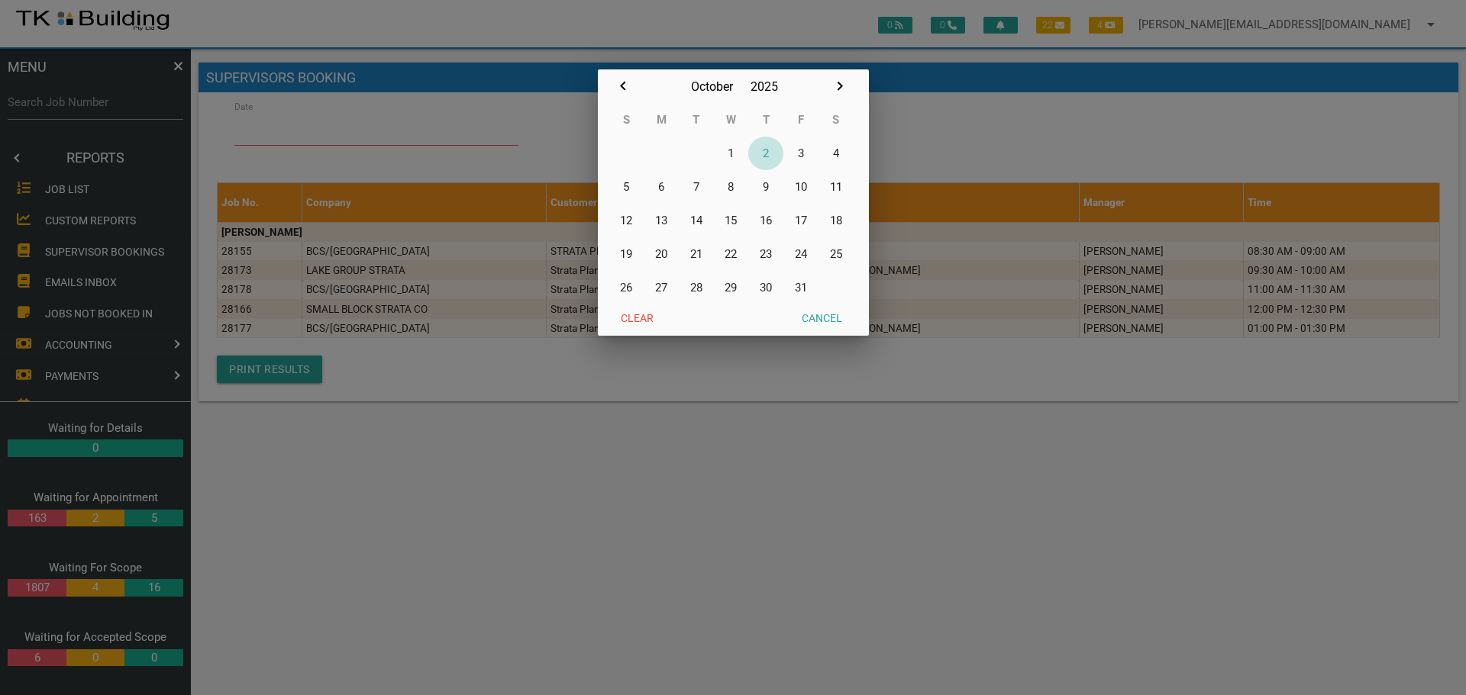
click at [766, 153] on button "2" at bounding box center [765, 154] width 35 height 34
type input "[DATE]"
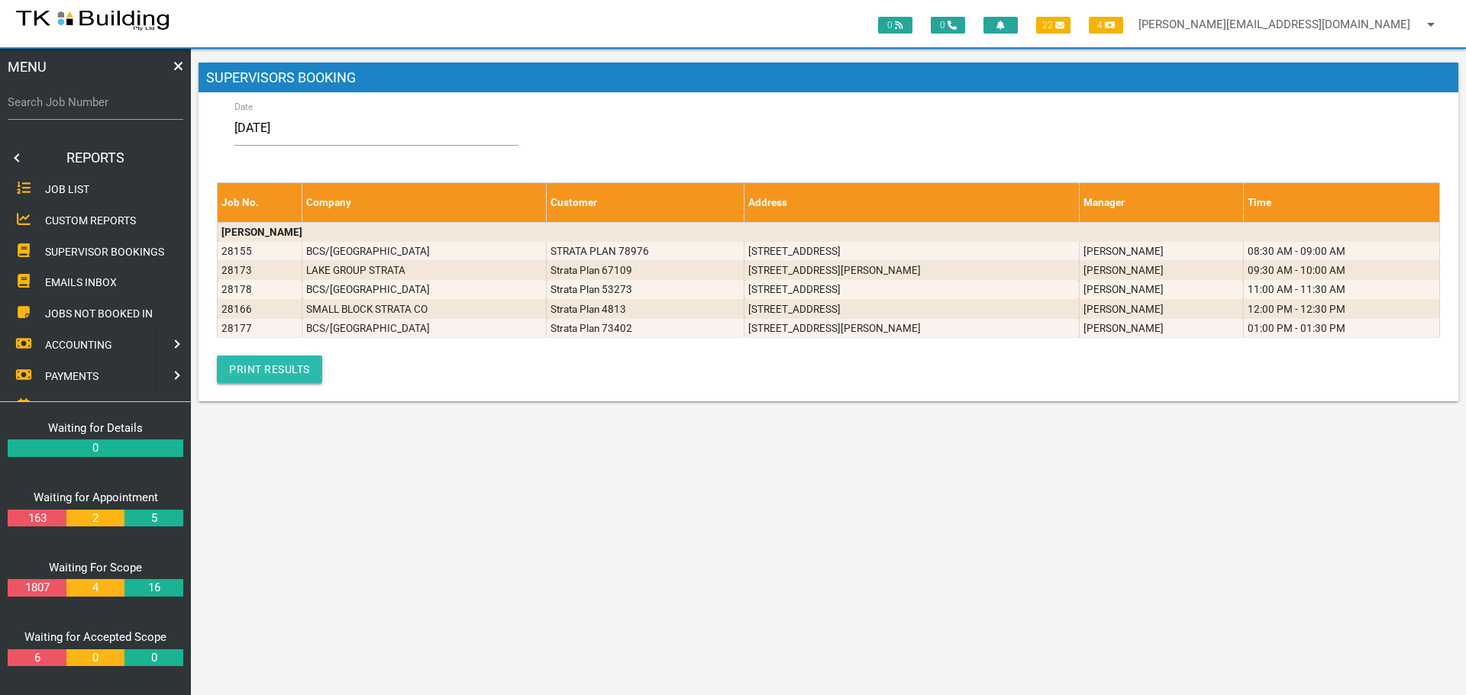
click at [284, 364] on link "Print Results" at bounding box center [269, 369] width 105 height 27
click at [102, 108] on label "Search Job Number" at bounding box center [96, 103] width 176 height 18
click at [102, 108] on input "Search Job Number" at bounding box center [96, 102] width 176 height 35
type input "28051"
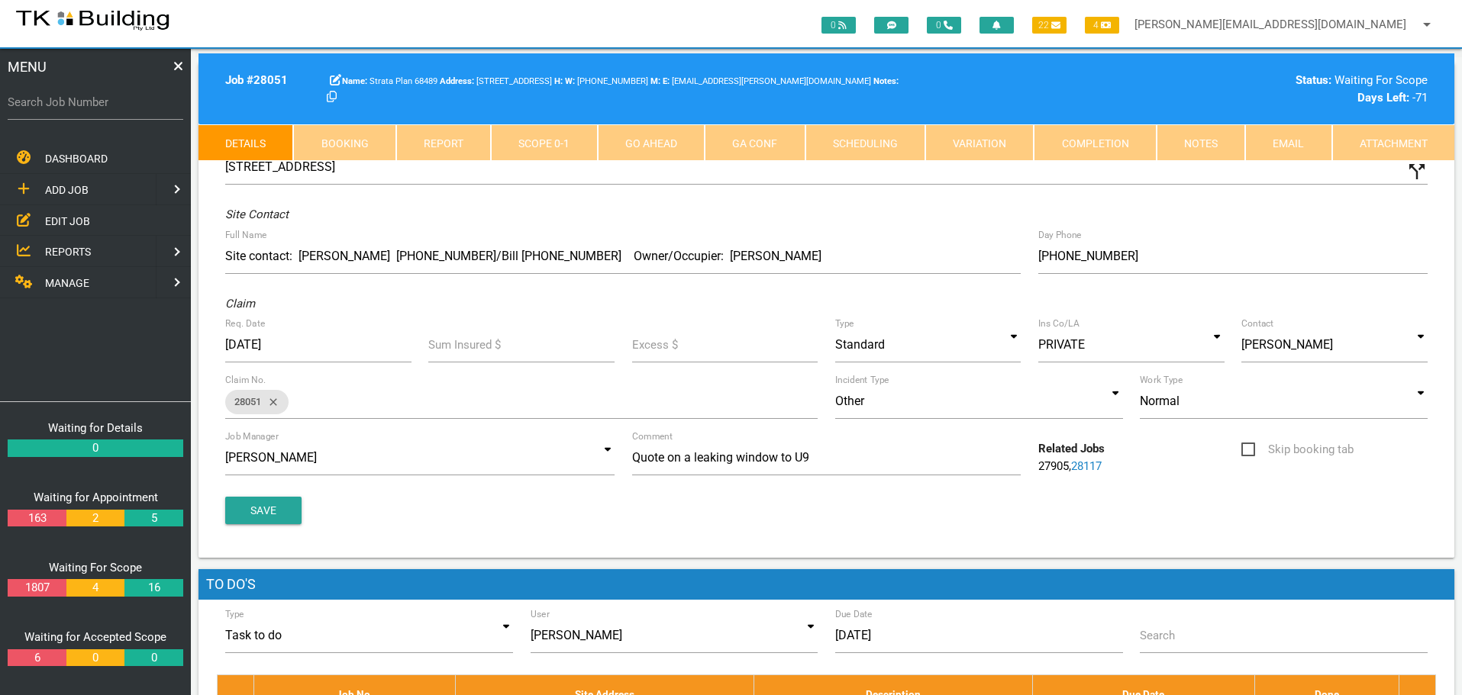
click at [552, 151] on link "Scope 0 - 1" at bounding box center [544, 142] width 106 height 37
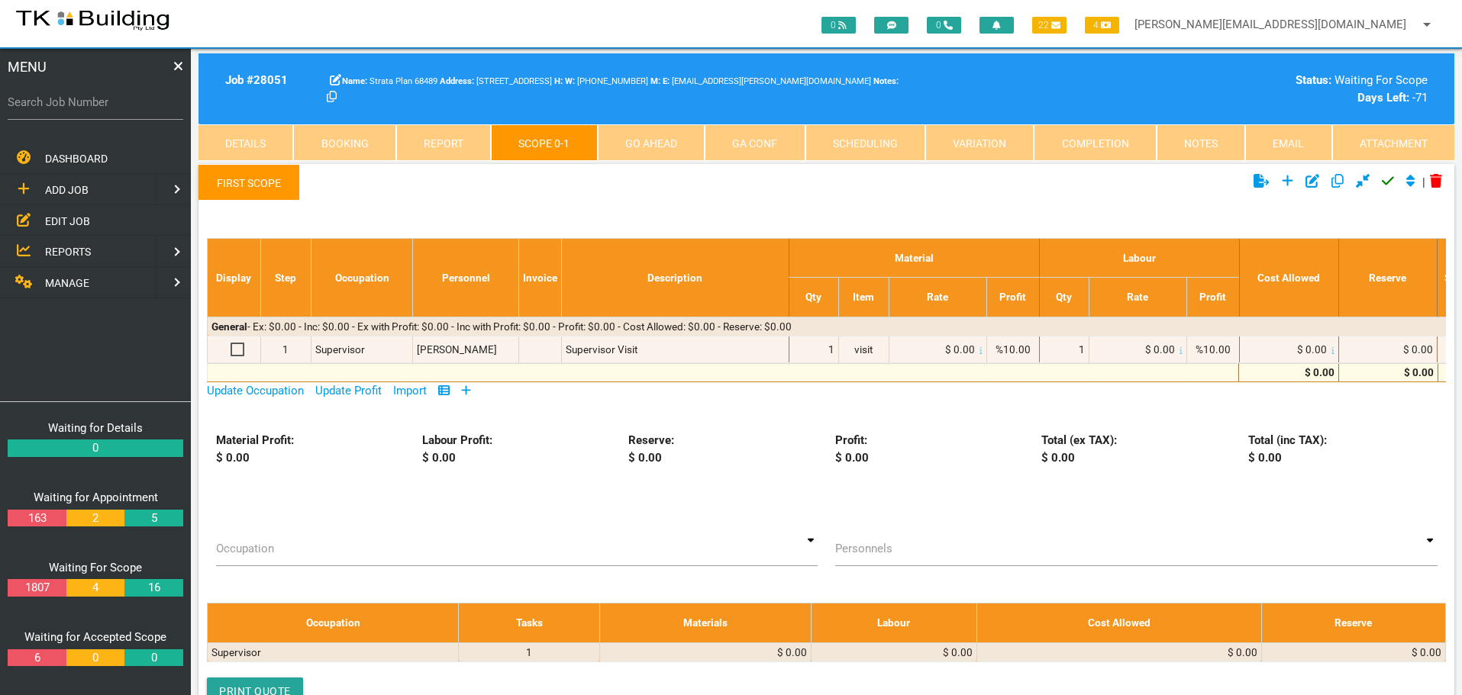
click at [469, 388] on icon at bounding box center [466, 390] width 9 height 9
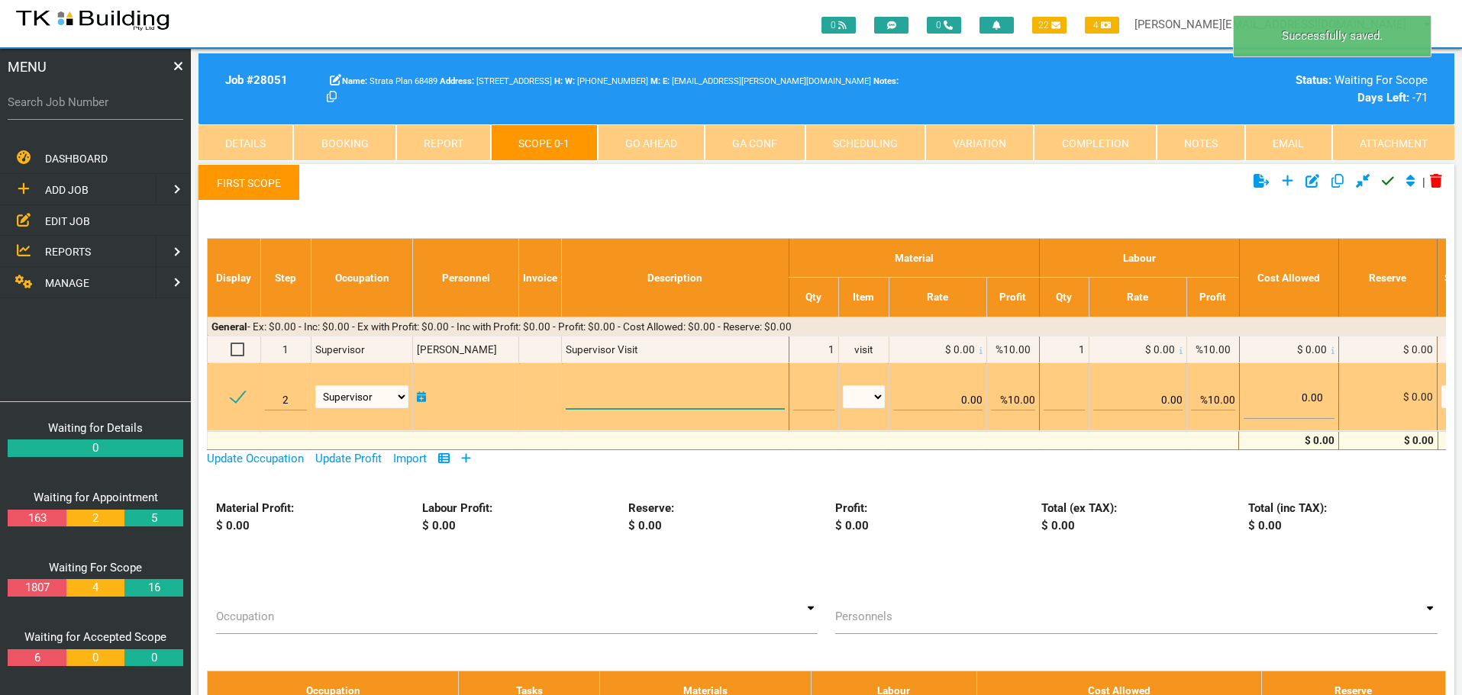
click at [586, 385] on textarea at bounding box center [675, 392] width 218 height 34
click at [595, 385] on textarea at bounding box center [675, 392] width 218 height 34
paste textarea "Scope Provide a mobile scaffold to access Unit 9 window. Cut out a section of b…"
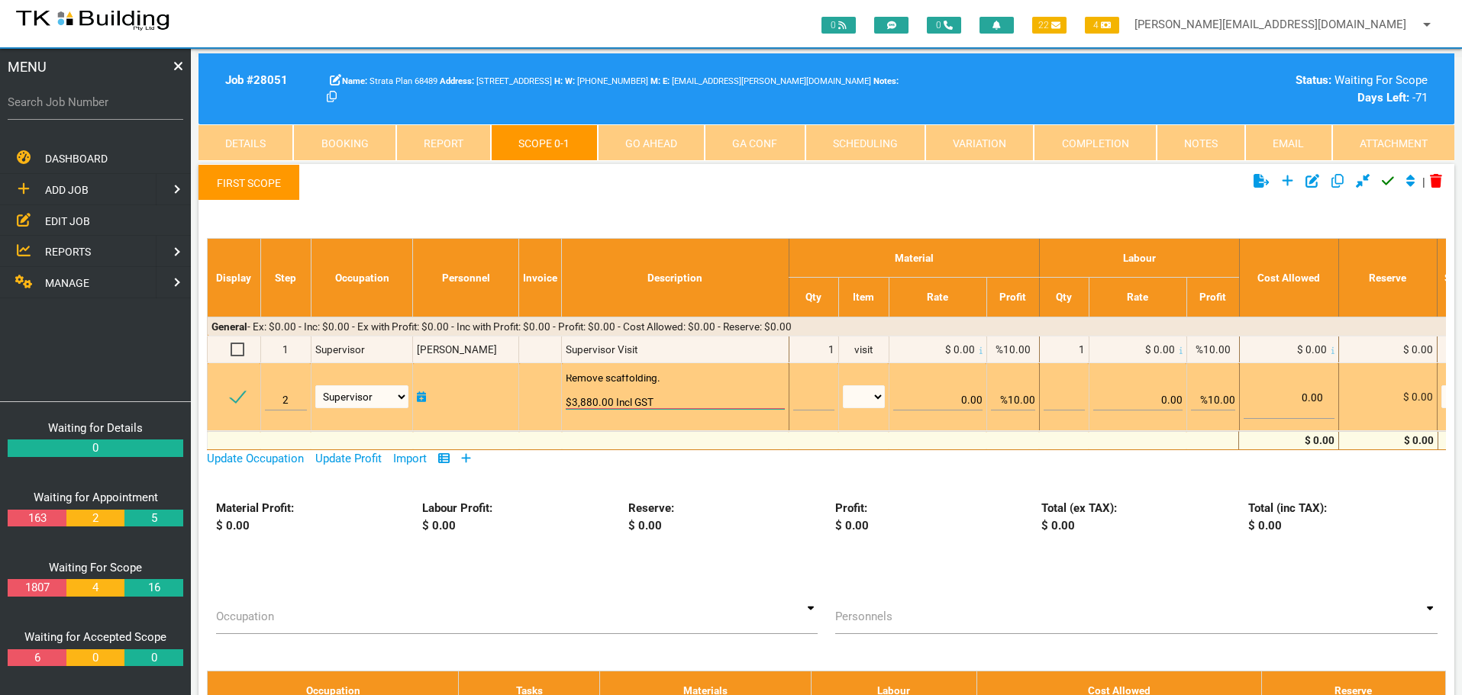
scroll to position [1, 0]
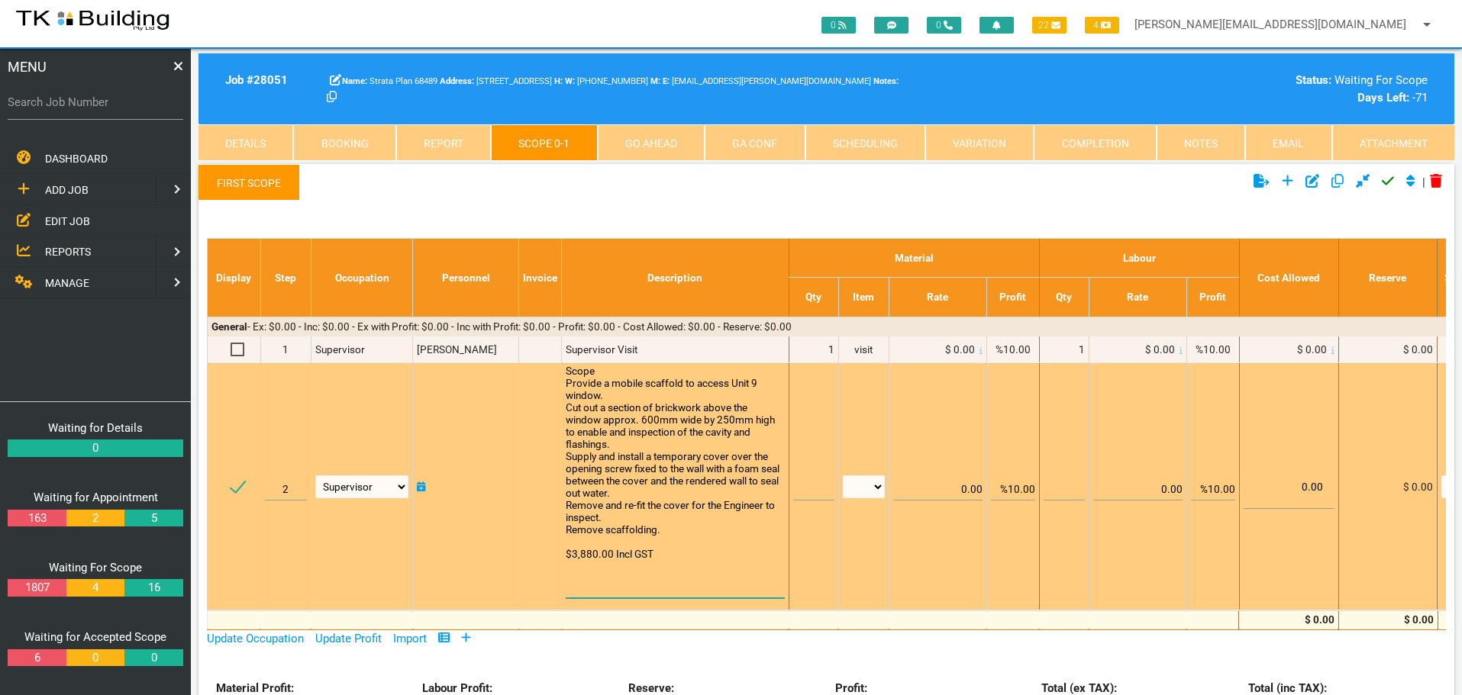
type textarea "Scope Provide a mobile scaffold to access Unit 9 window. Cut out a section of b…"
click at [802, 493] on input "text" at bounding box center [813, 483] width 41 height 36
type input "1"
click at [874, 485] on select "patch LM hrs m3 items m2 m" at bounding box center [864, 487] width 42 height 23
select select "items"
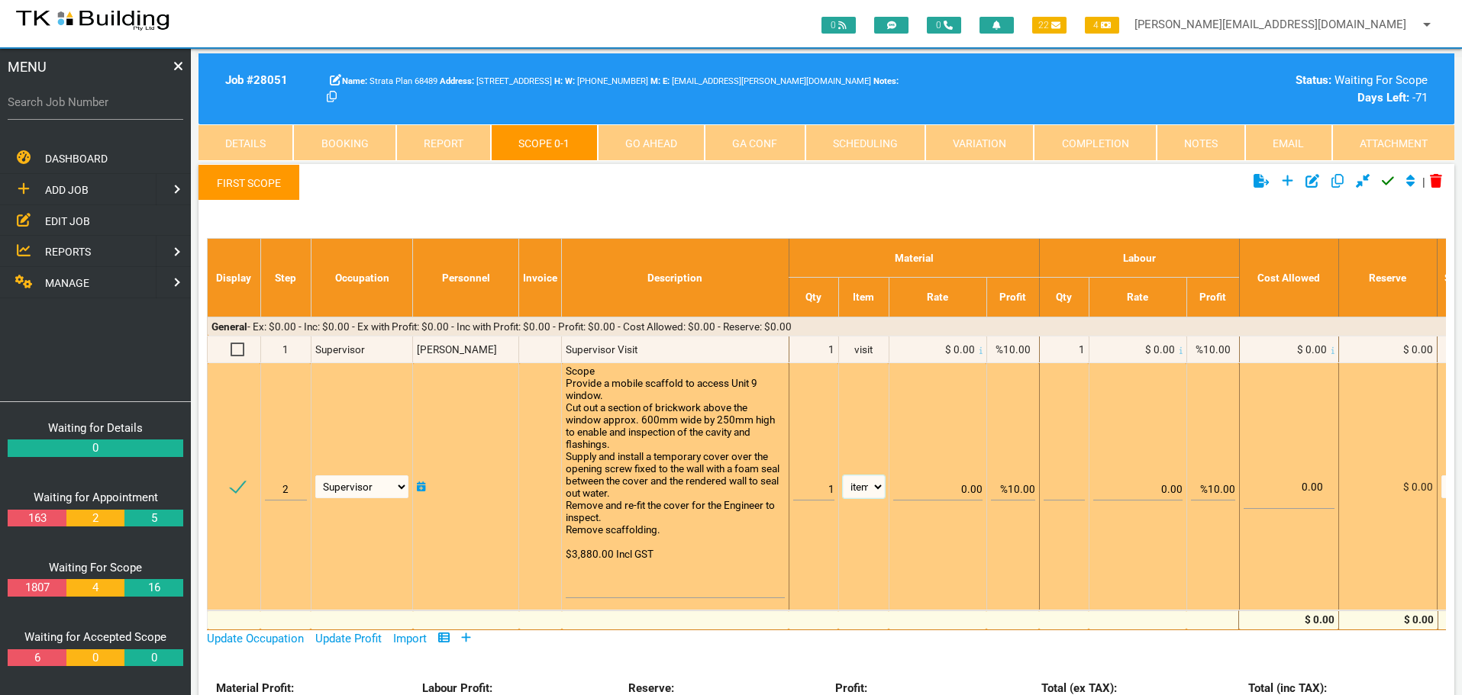
click at [843, 476] on select "patch LM hrs m3 items m2 m" at bounding box center [864, 487] width 42 height 23
click at [1012, 489] on input "%10.00" at bounding box center [1013, 483] width 44 height 36
type input "0.00"
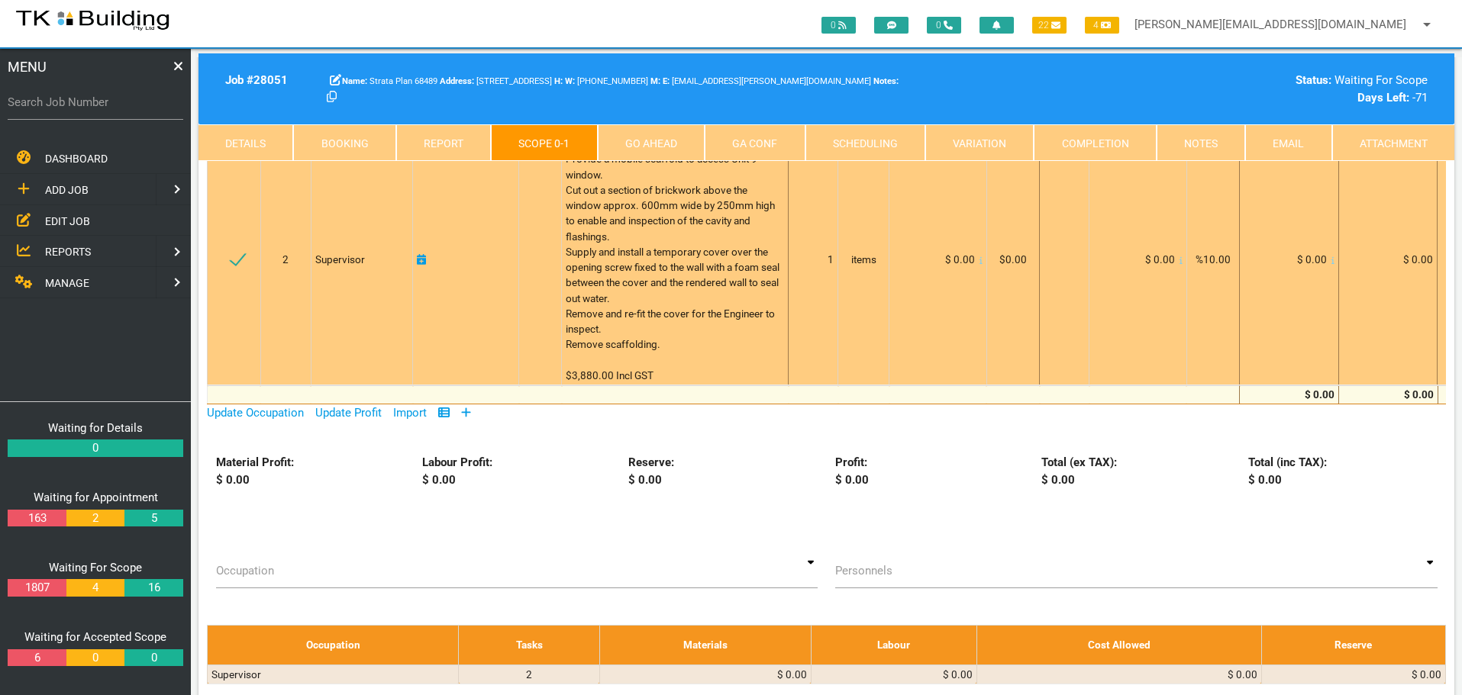
scroll to position [0, 0]
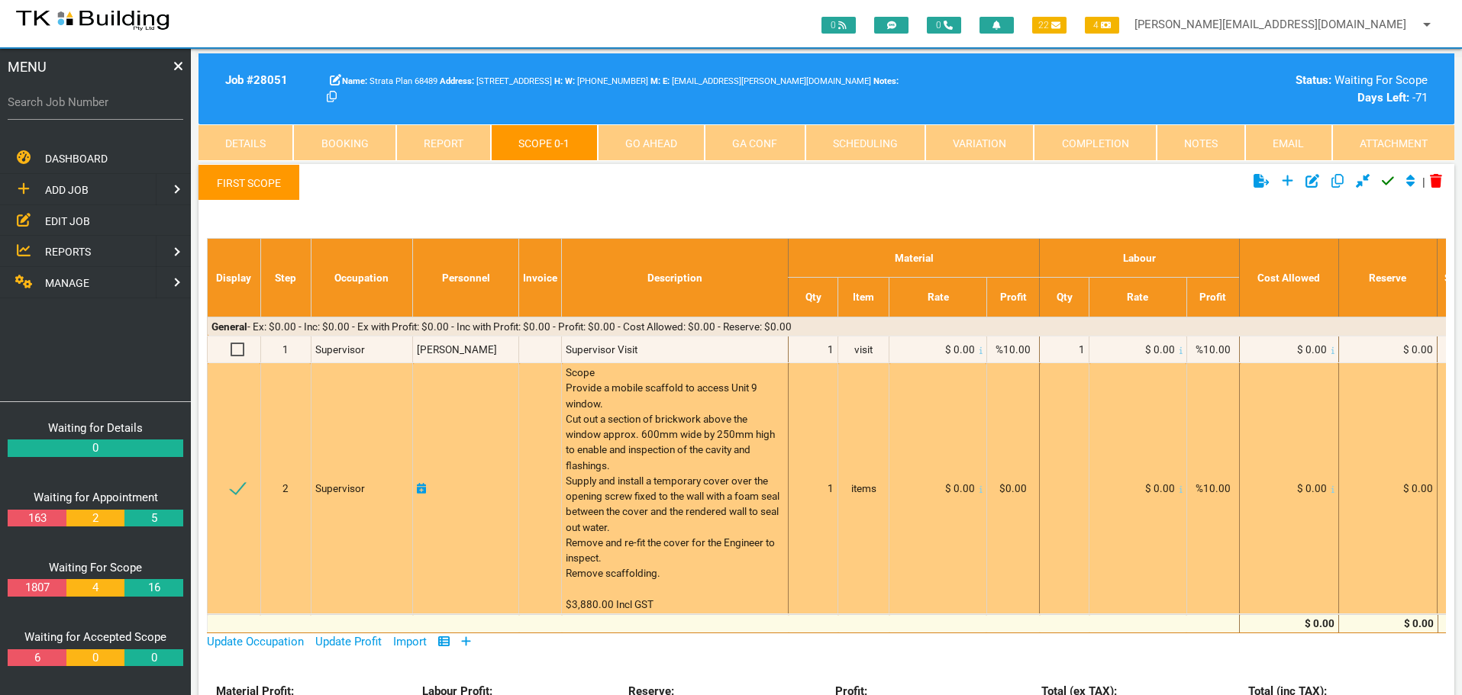
click at [979, 489] on icon at bounding box center [980, 489] width 3 height 8
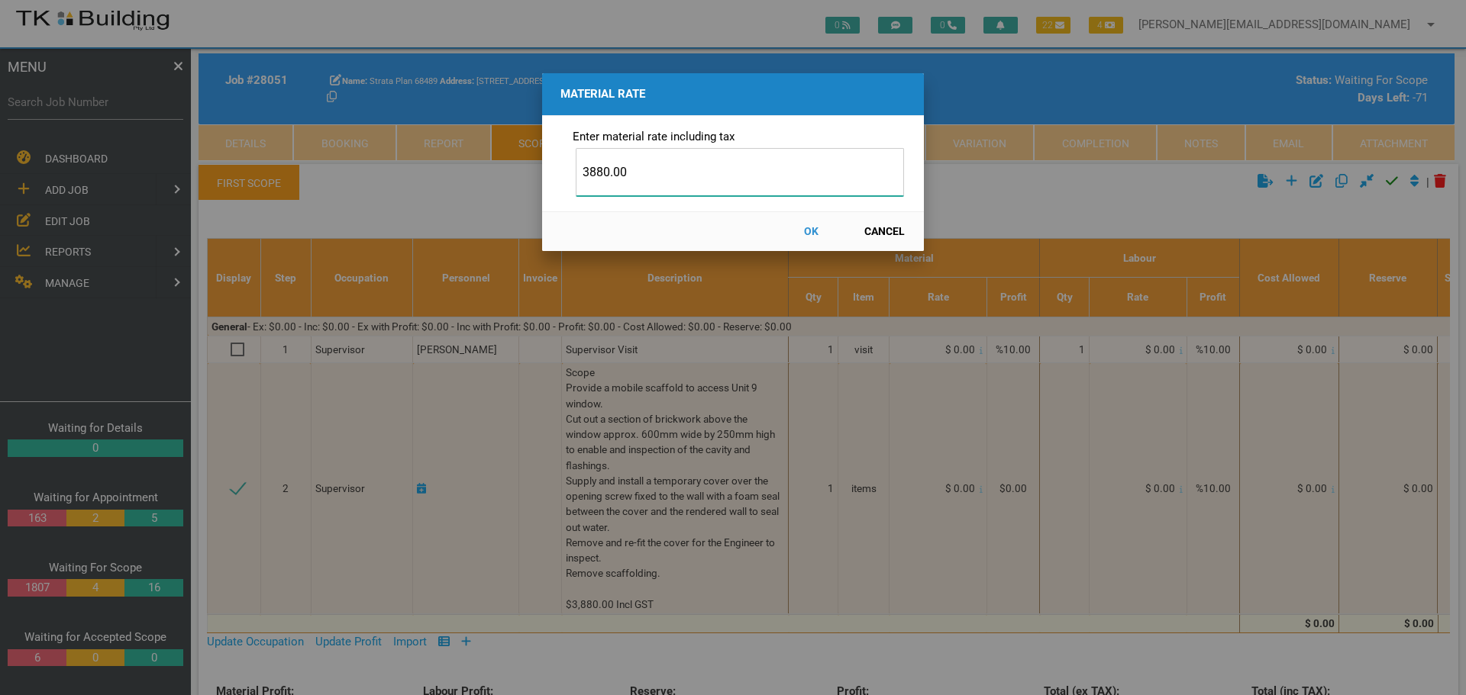
type input "3880.00"
click at [813, 232] on button "OK" at bounding box center [810, 231] width 67 height 27
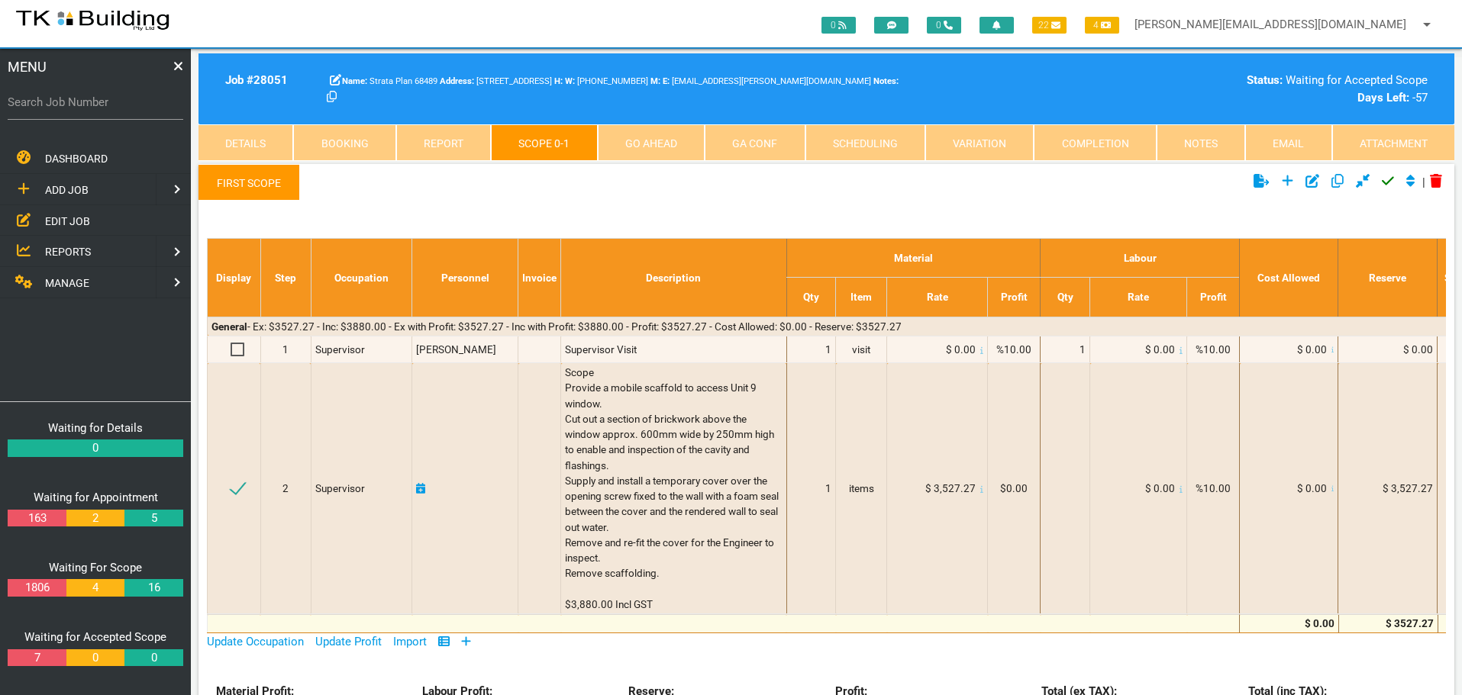
click at [1382, 183] on icon at bounding box center [1388, 181] width 12 height 8
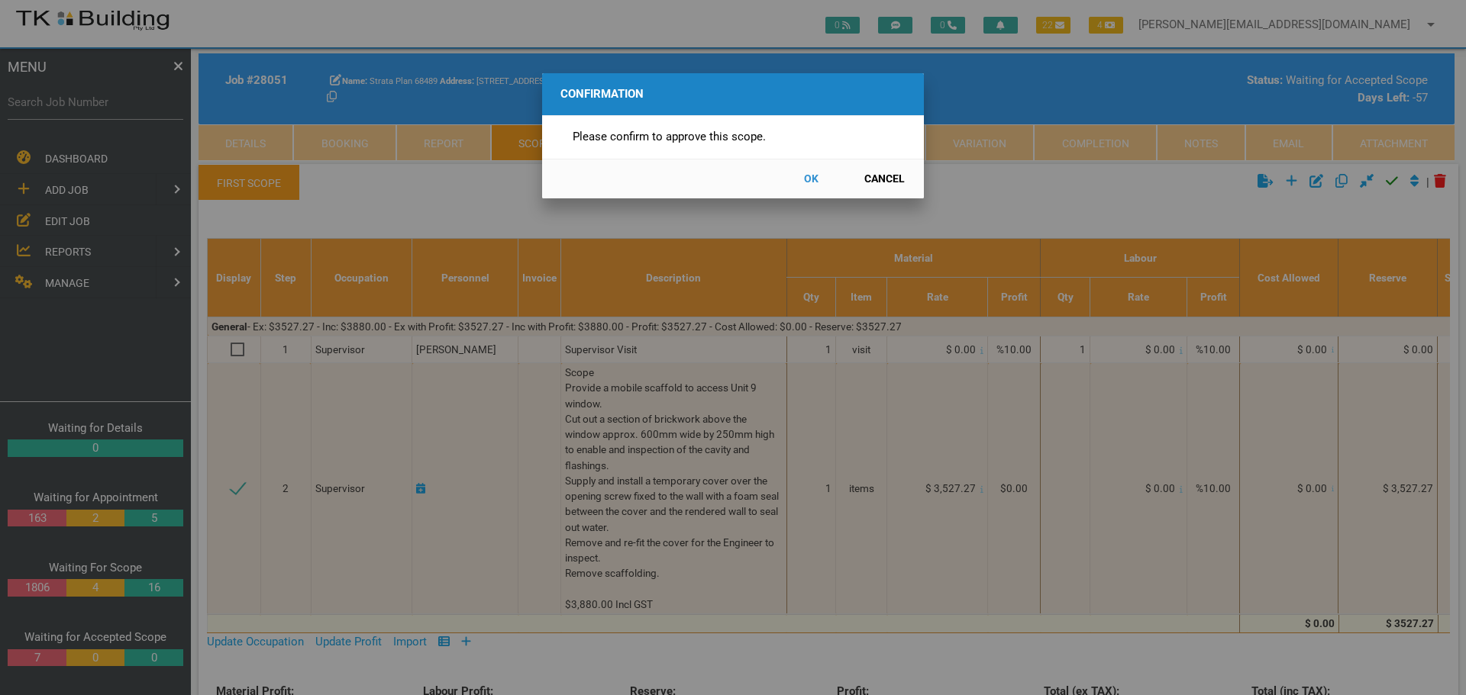
click at [816, 178] on button "OK" at bounding box center [810, 179] width 67 height 27
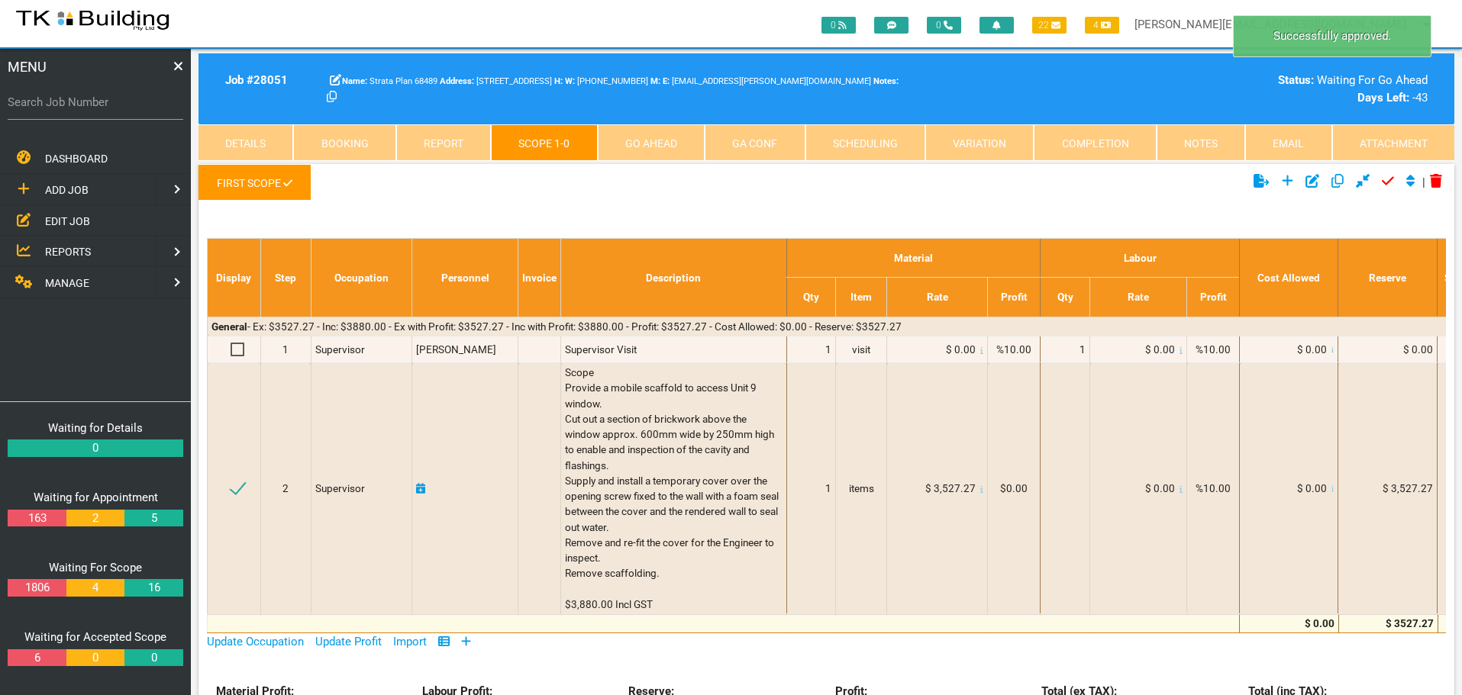
scroll to position [49, 0]
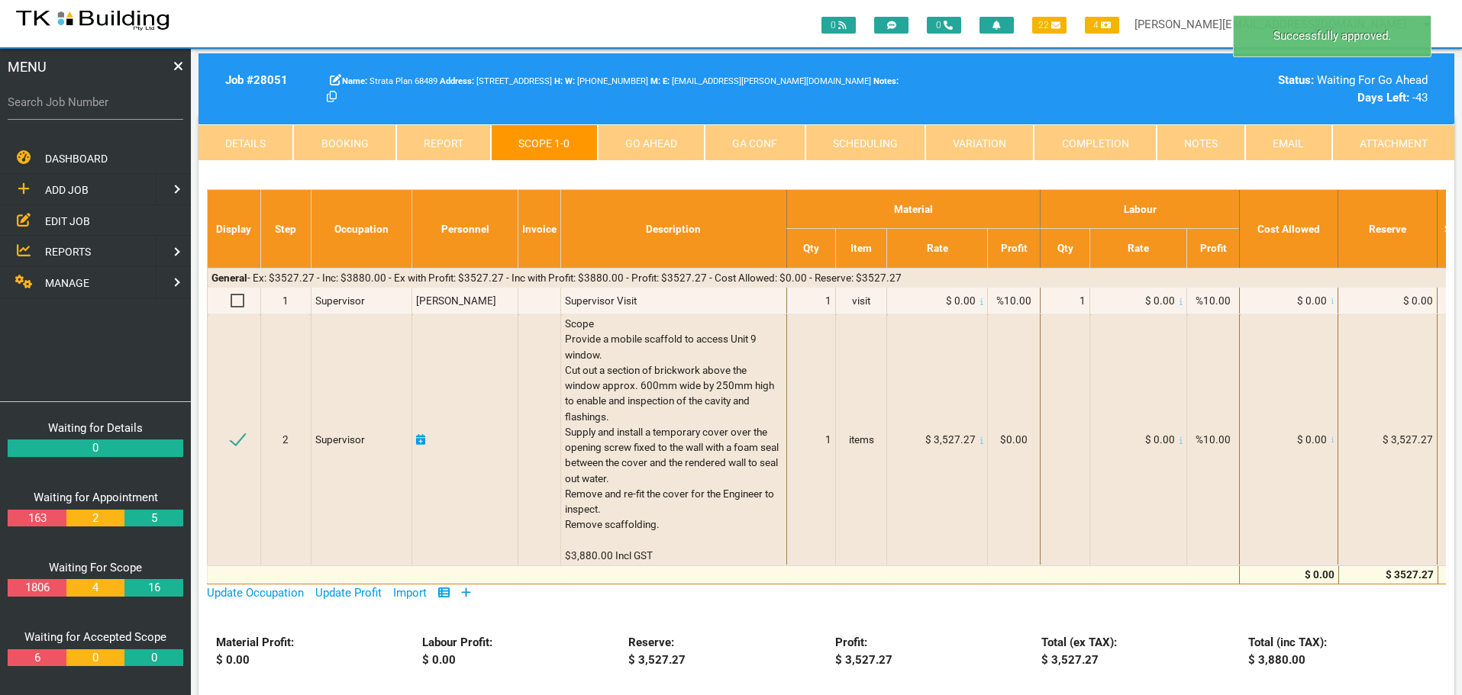
click at [642, 137] on link "Go Ahead" at bounding box center [651, 142] width 107 height 37
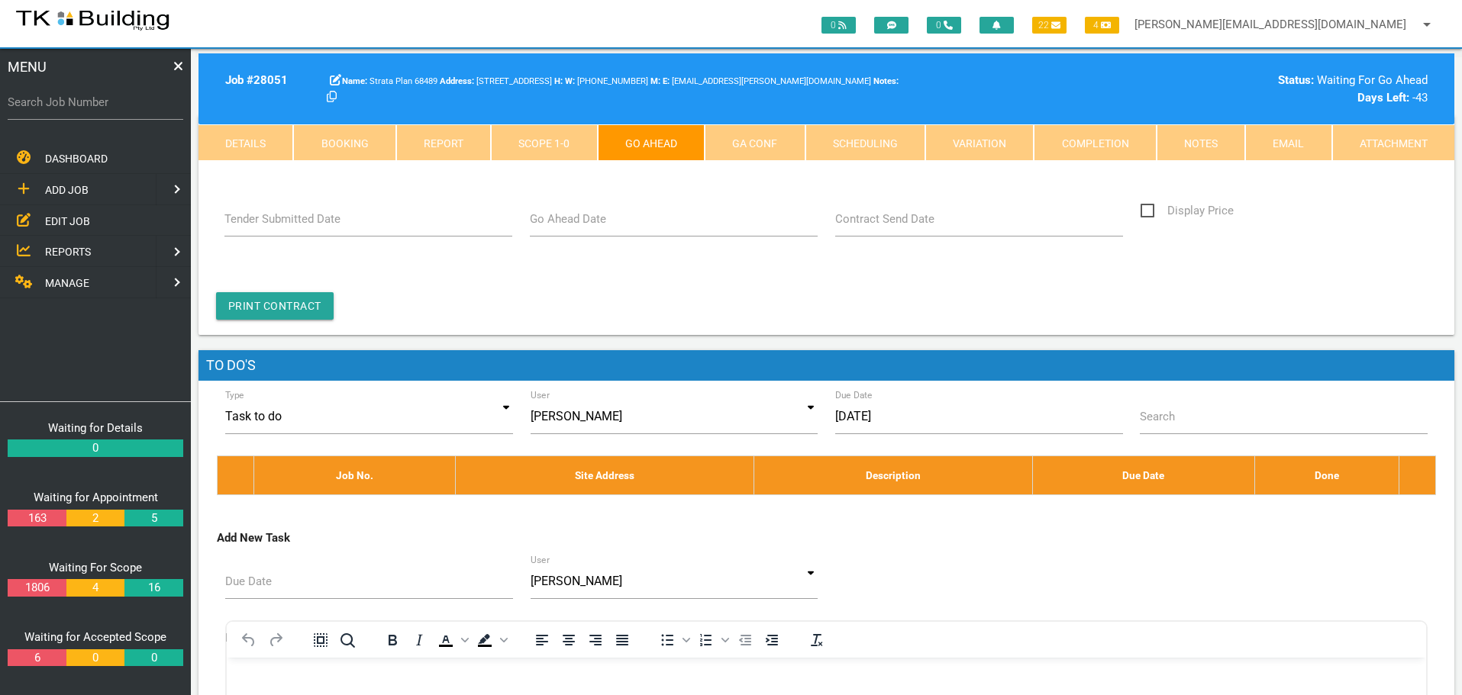
click at [606, 224] on label "Go Ahead Date" at bounding box center [568, 220] width 76 height 18
click at [606, 224] on input "Go Ahead Date" at bounding box center [674, 219] width 289 height 35
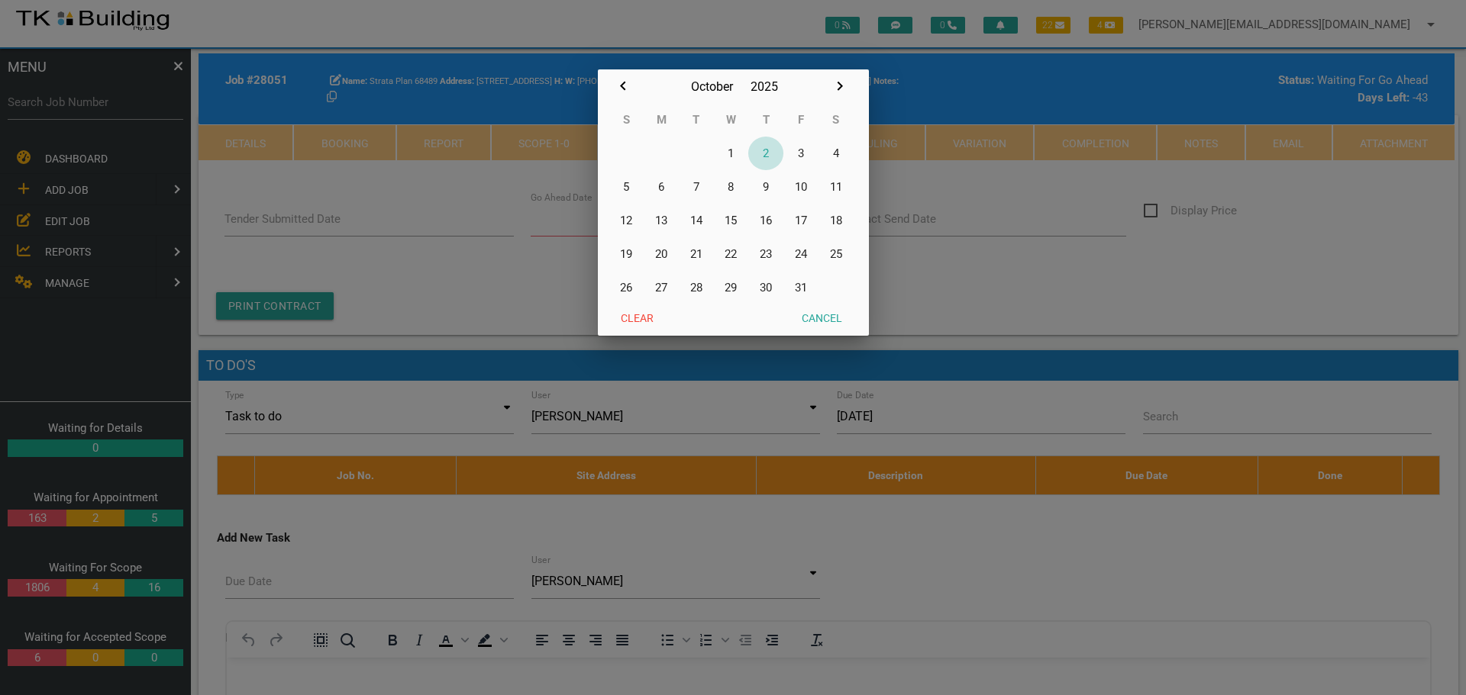
click at [767, 152] on button "2" at bounding box center [765, 154] width 35 height 34
type input "[DATE]"
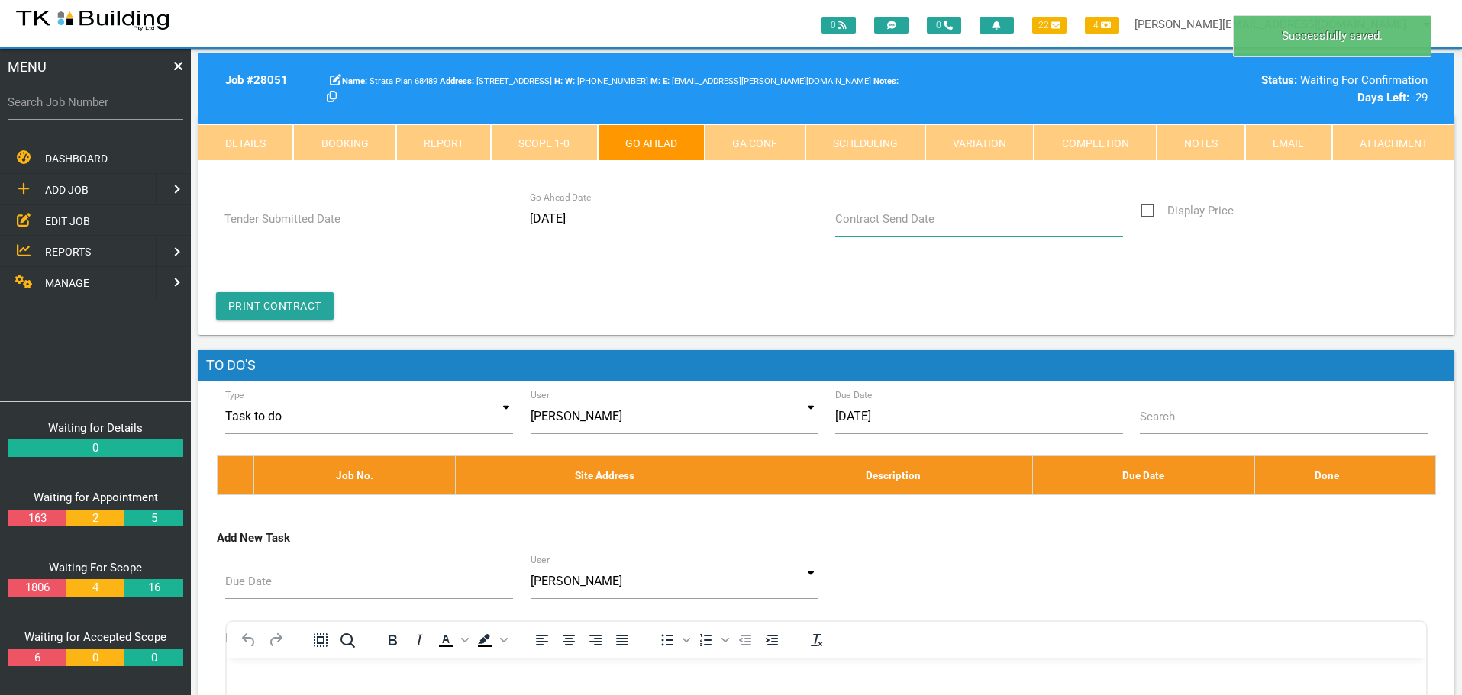
click at [940, 220] on input "Contract Send Date" at bounding box center [979, 219] width 289 height 35
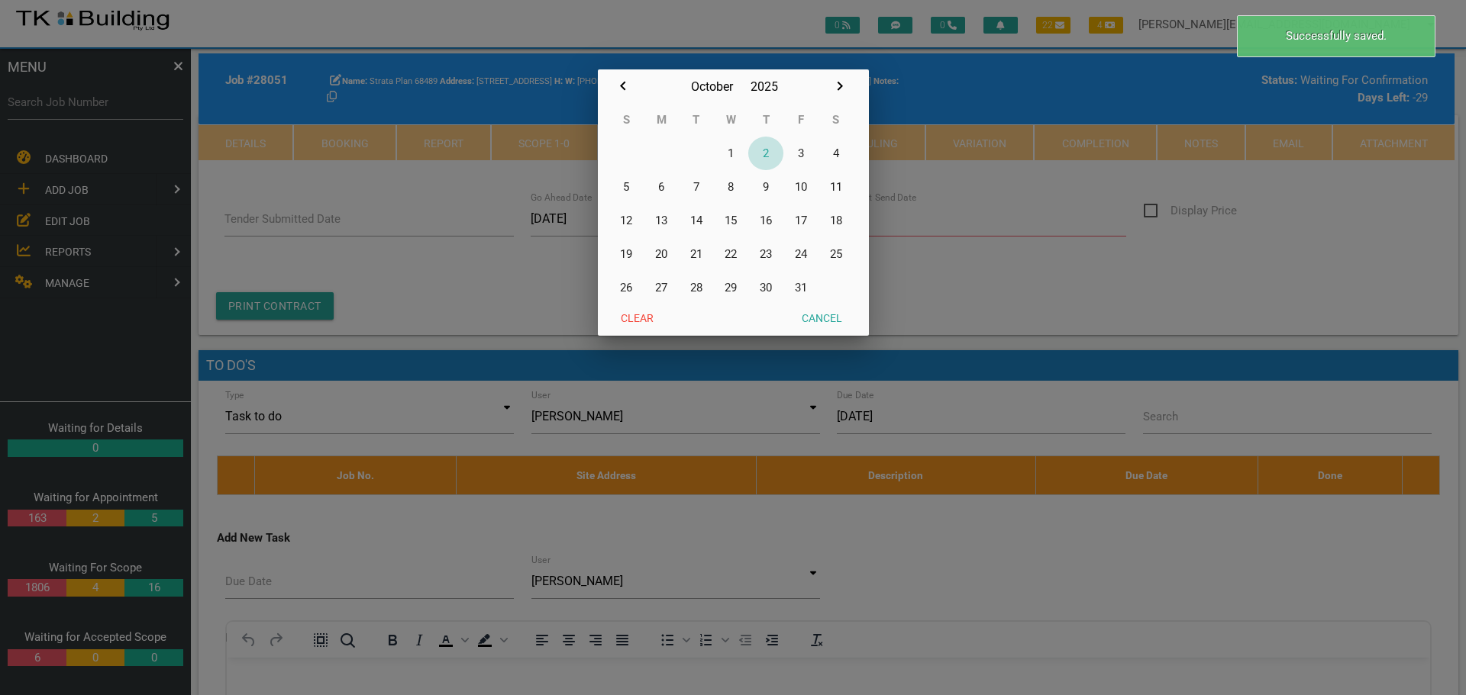
click at [767, 150] on button "2" at bounding box center [765, 154] width 35 height 34
type input "[DATE]"
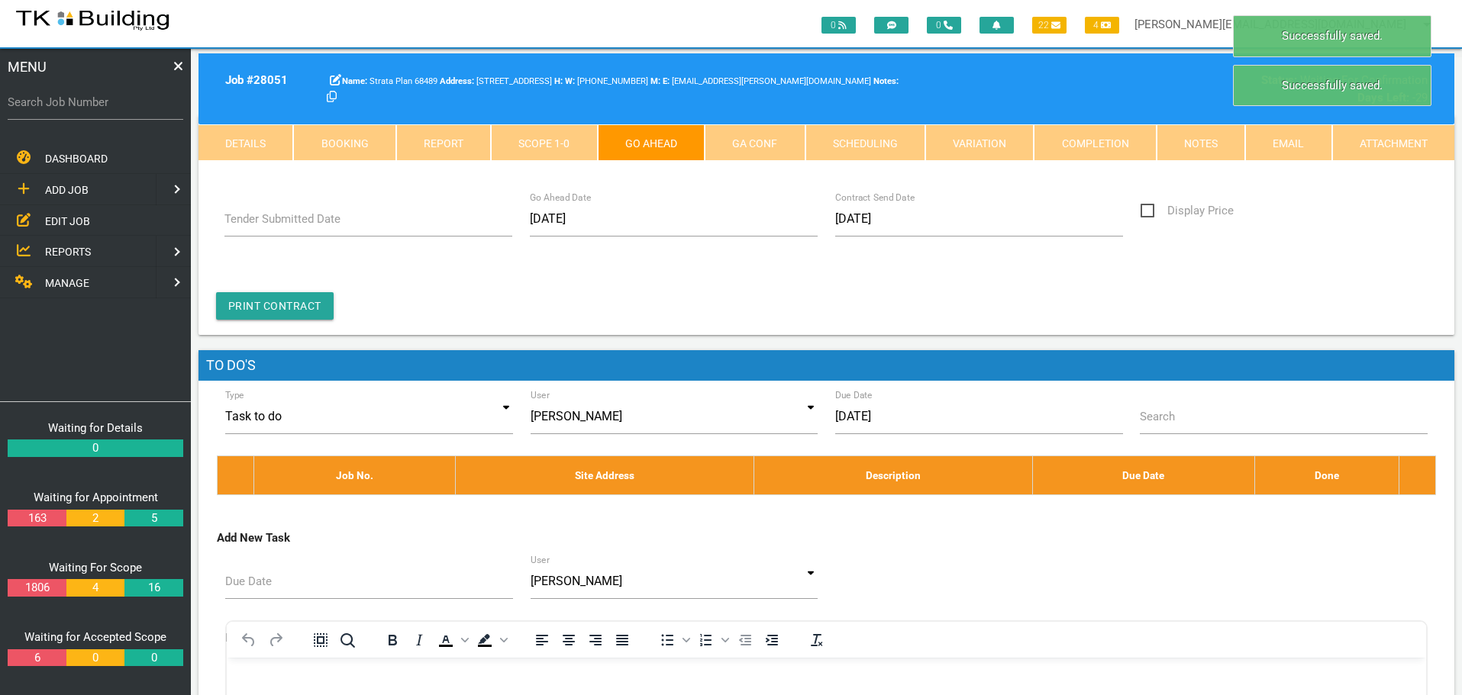
click at [755, 144] on link "GA Conf" at bounding box center [755, 142] width 100 height 37
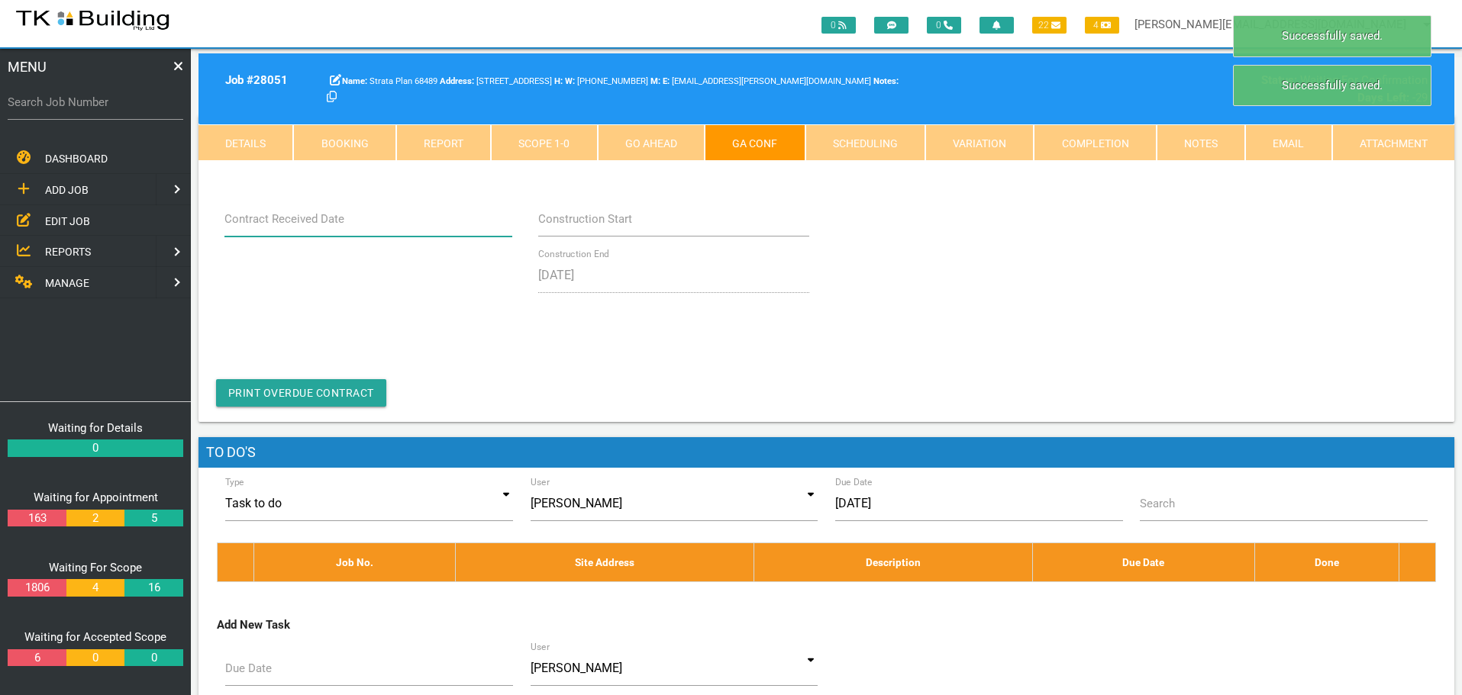
click at [358, 228] on input "Contract Received Date" at bounding box center [368, 219] width 289 height 35
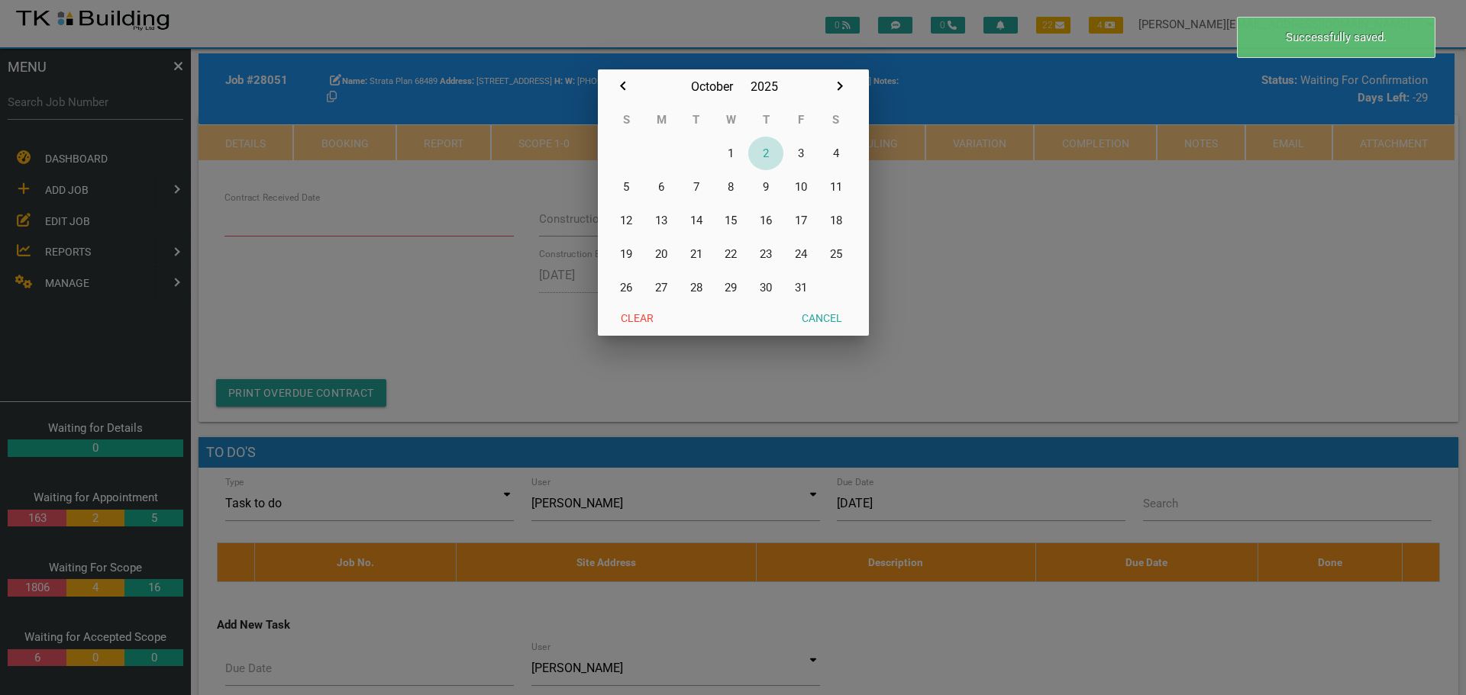
click at [763, 149] on button "2" at bounding box center [765, 154] width 35 height 34
type input "[DATE]"
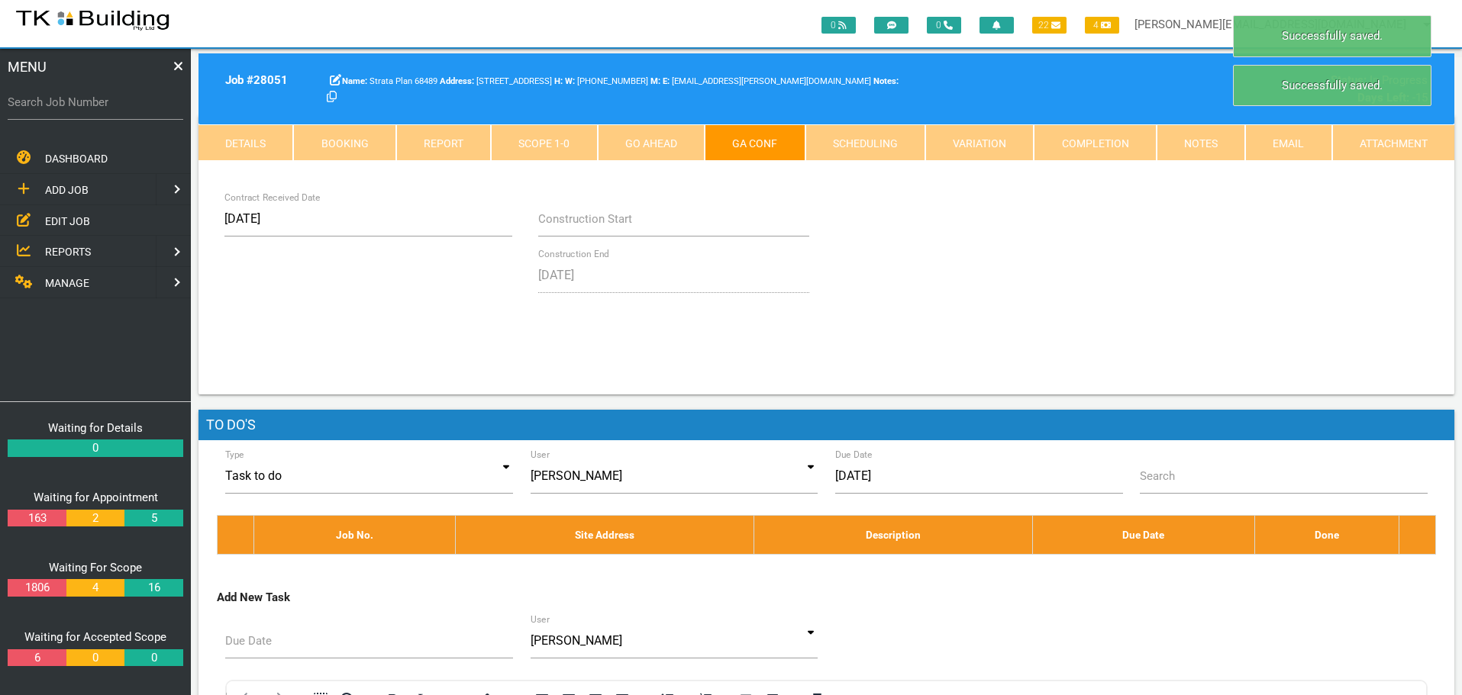
click at [1195, 138] on link "Notes" at bounding box center [1200, 142] width 89 height 37
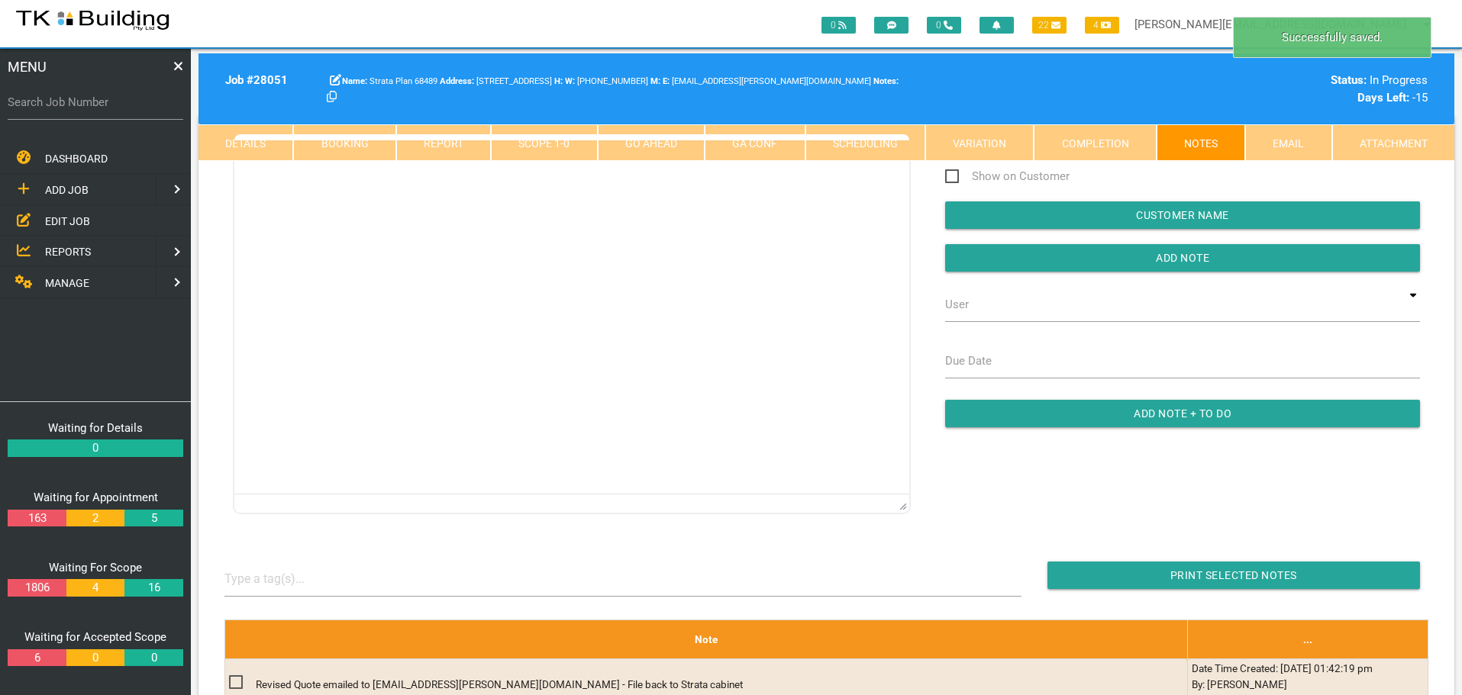
scroll to position [0, 0]
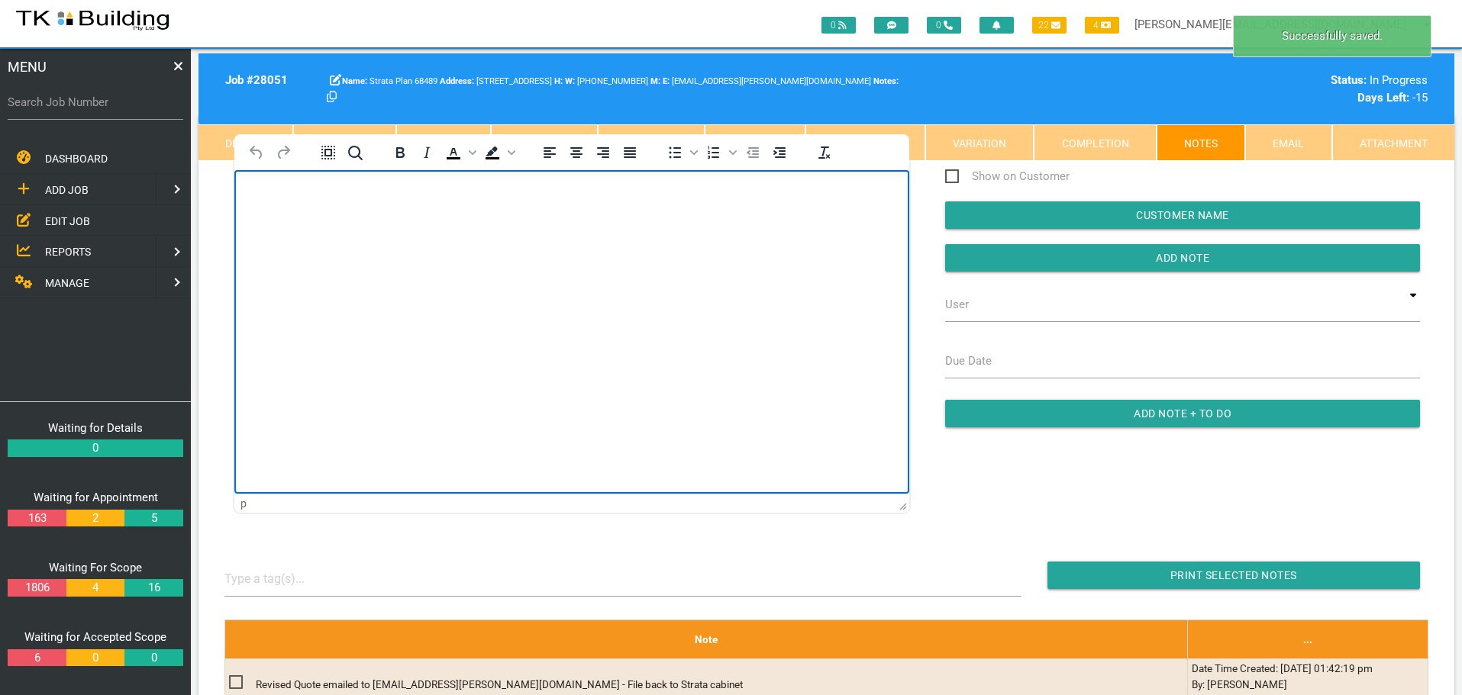
click at [301, 234] on body "Rich Text Area. Press ALT-0 for help." at bounding box center [571, 214] width 675 height 50
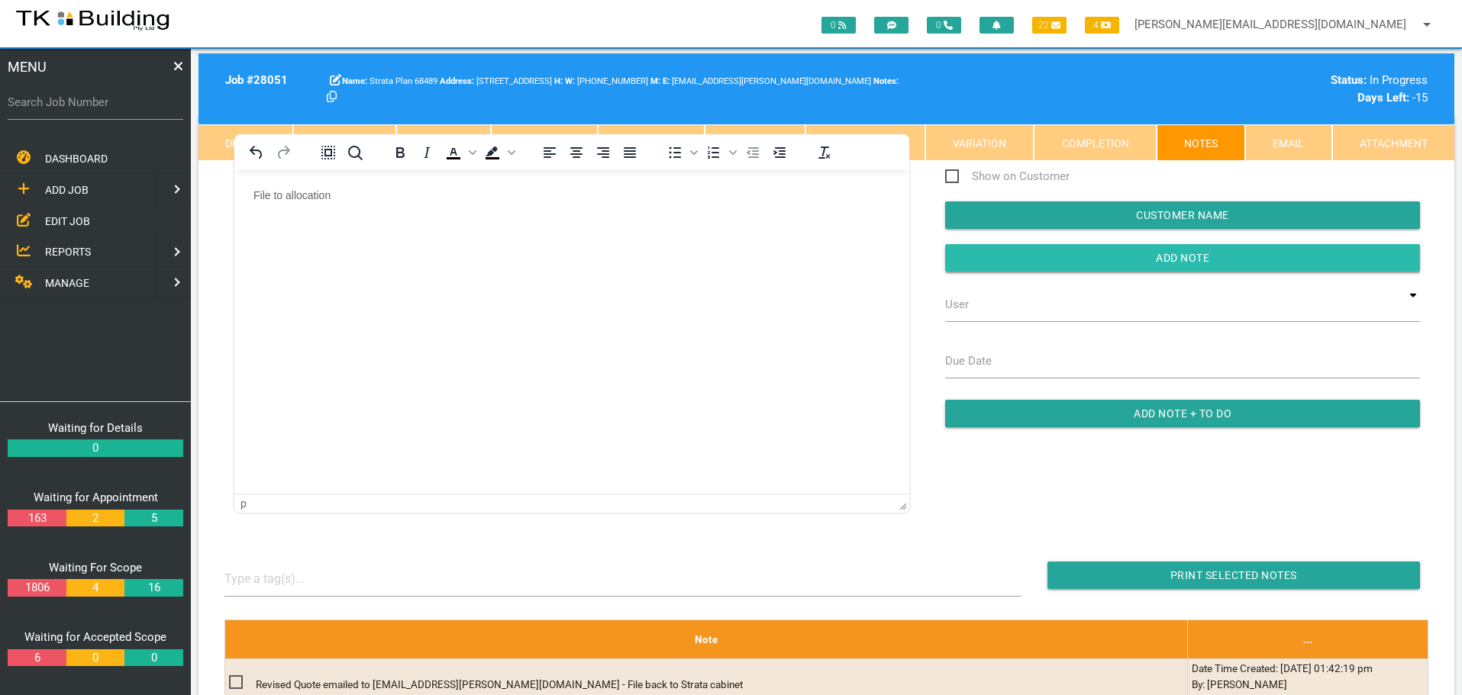
click at [997, 261] on input "button" at bounding box center [1182, 257] width 475 height 27
